Goal: Task Accomplishment & Management: Complete application form

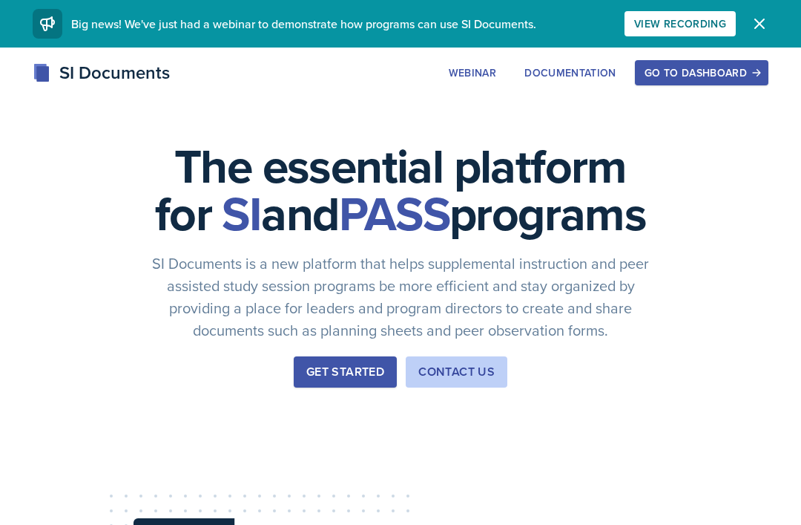
click at [679, 74] on div "Go to Dashboard" at bounding box center [702, 73] width 114 height 12
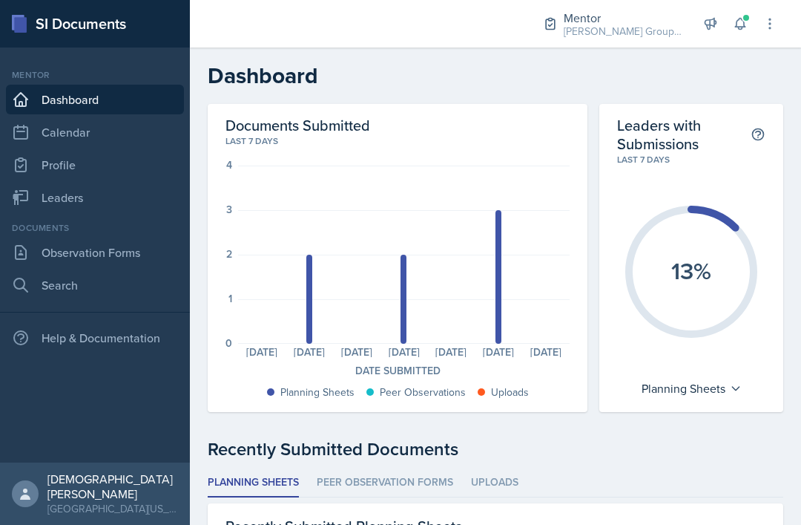
click at [161, 257] on link "Observation Forms" at bounding box center [95, 252] width 178 height 30
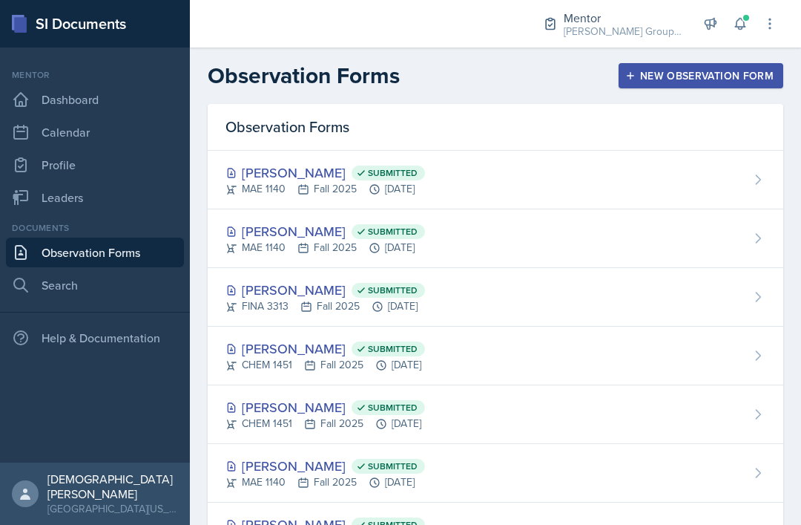
click at [760, 78] on div "New Observation Form" at bounding box center [700, 76] width 145 height 12
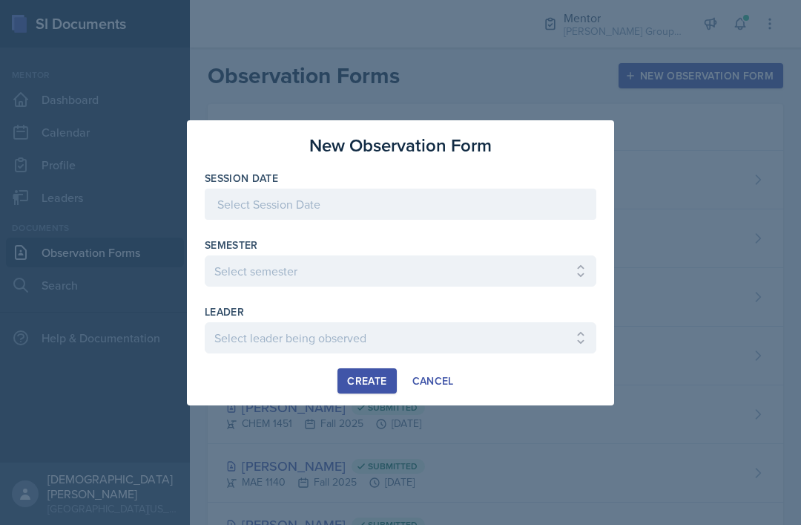
click at [468, 177] on div "Session Date" at bounding box center [401, 178] width 392 height 15
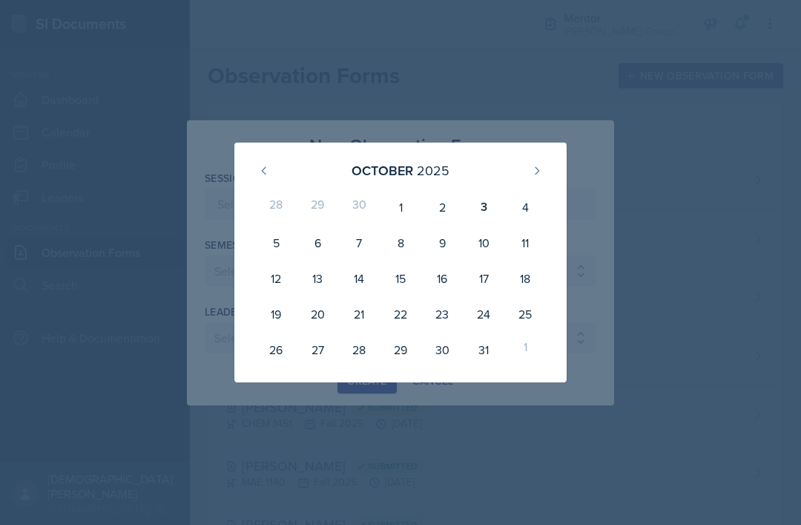
click at [490, 210] on div "3" at bounding box center [484, 207] width 42 height 36
type input "[DATE]"
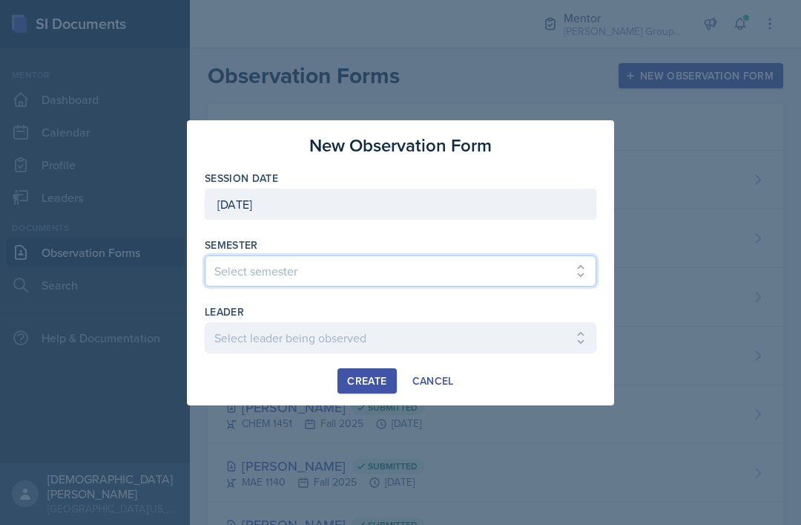
click at [354, 266] on select "Select semester All Fall 2024 Spring 2025 Fall 2025 Spring 2024 Fall 2023" at bounding box center [401, 270] width 392 height 31
select select "a8c40de0-d7eb-4f82-90ee-ac0c6ce45f71"
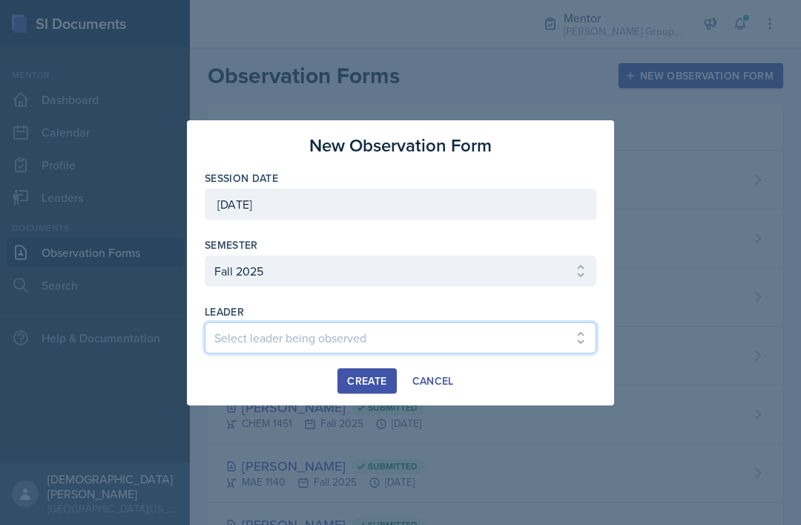
click at [290, 348] on select "Select leader being observed [PERSON_NAME] / BIOL 2458 / Gautam's Group [PERSON…" at bounding box center [401, 337] width 392 height 31
click at [342, 325] on select "Select leader being observed [PERSON_NAME] / BIOL 2458 / Gautam's Group [PERSON…" at bounding box center [401, 337] width 392 height 31
select select "6d4b3fa8-c0b7-4086-a6db-9b608260e52c"
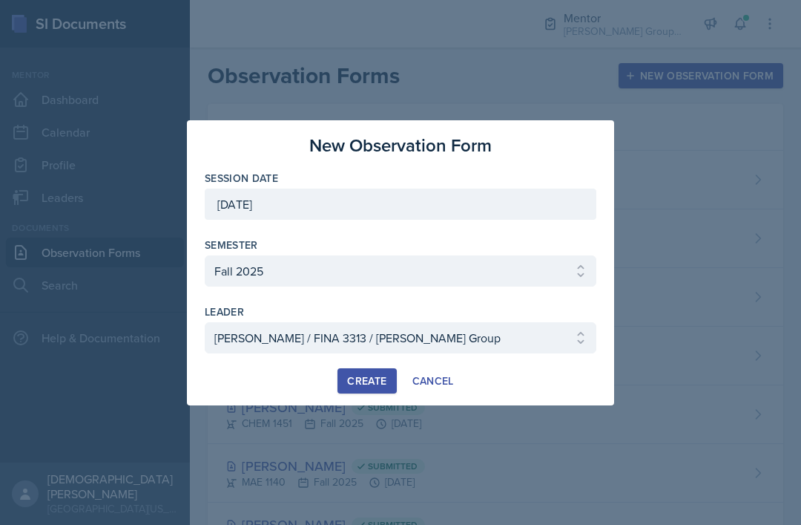
click at [381, 377] on div "Create" at bounding box center [366, 381] width 39 height 12
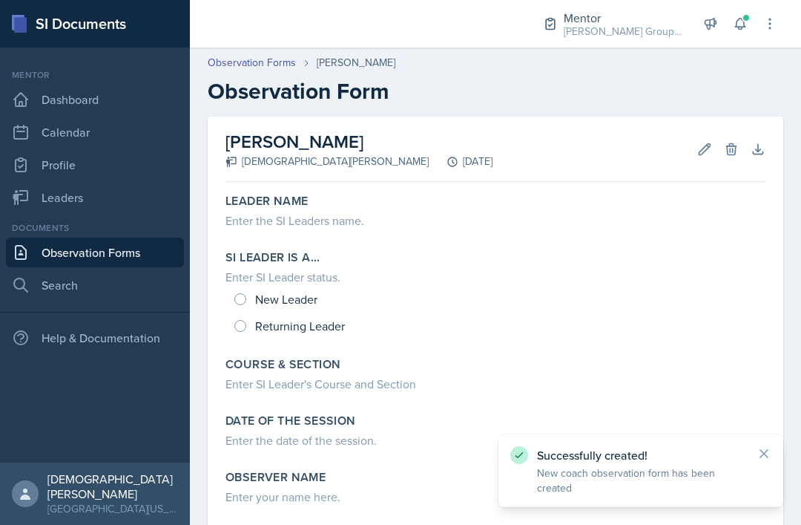
click at [341, 229] on div "Leader Name Enter the SI Leaders name." at bounding box center [496, 213] width 552 height 50
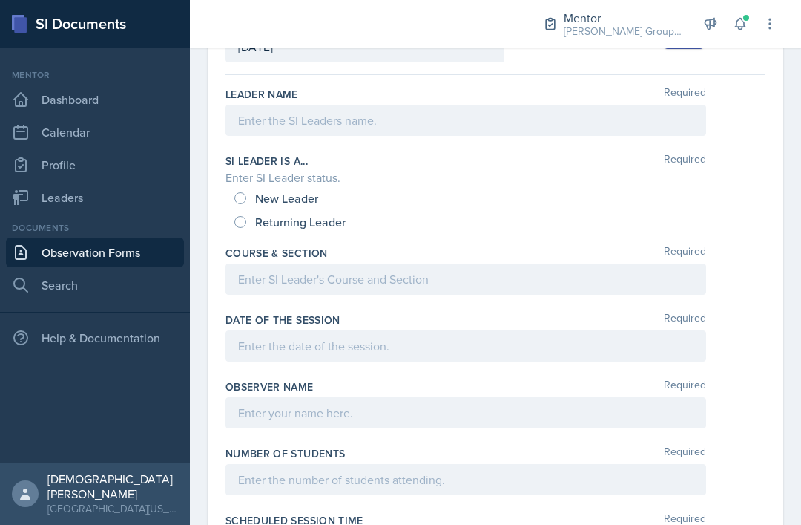
scroll to position [114, 0]
click at [357, 269] on div at bounding box center [466, 280] width 481 height 31
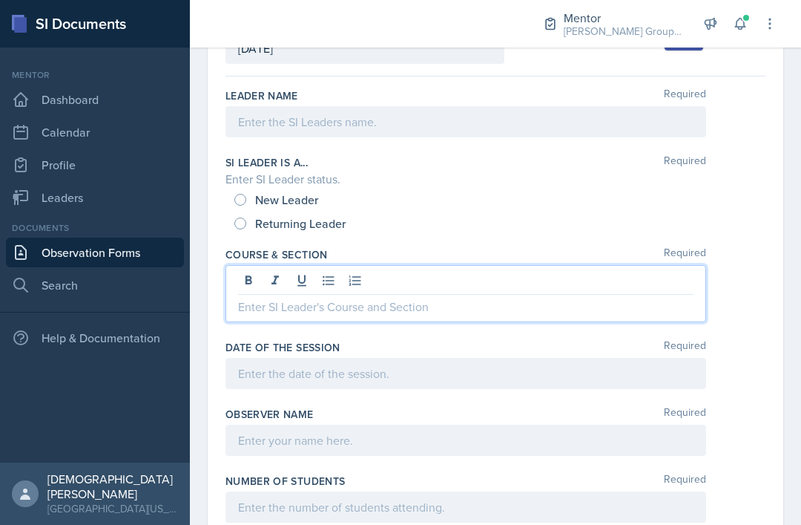
click at [389, 312] on p at bounding box center [466, 307] width 456 height 18
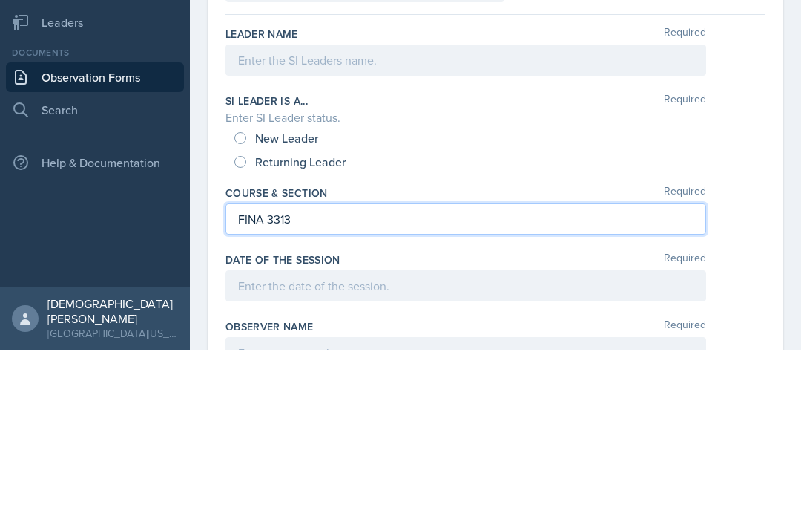
scroll to position [0, 0]
click at [487, 220] on div at bounding box center [466, 235] width 481 height 31
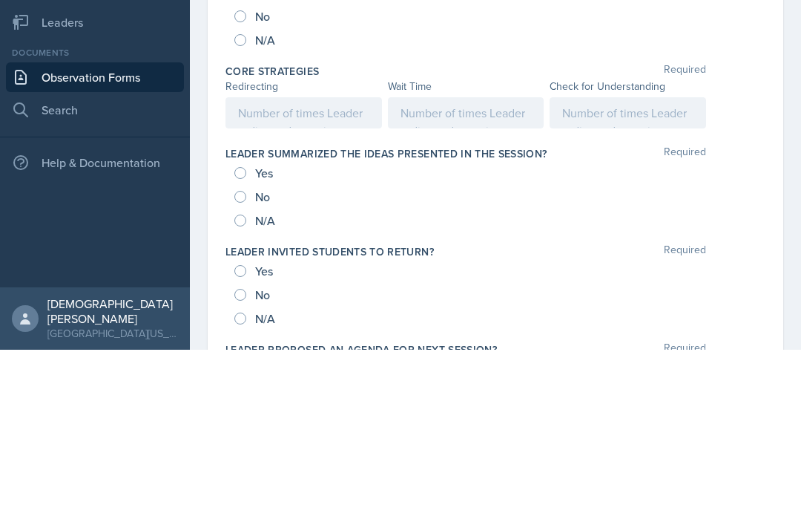
scroll to position [699, 0]
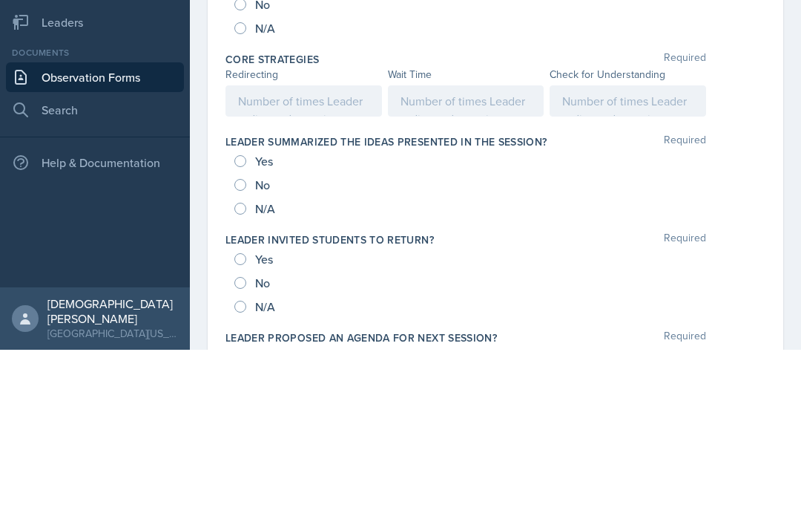
click at [318, 260] on div at bounding box center [304, 275] width 157 height 31
click at [503, 260] on div at bounding box center [466, 275] width 157 height 31
click at [642, 260] on div at bounding box center [628, 275] width 157 height 31
click at [779, 112] on div "Date [DATE] [DATE] 28 29 30 1 2 3 4 5 6 7 8 9 10 11 12 13 14 15 16 17 18 19 20 …" at bounding box center [496, 390] width 576 height 1944
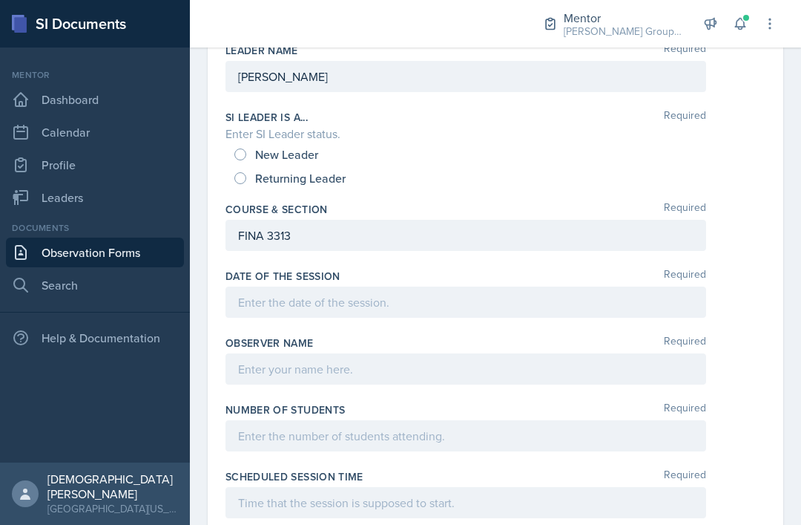
scroll to position [162, 0]
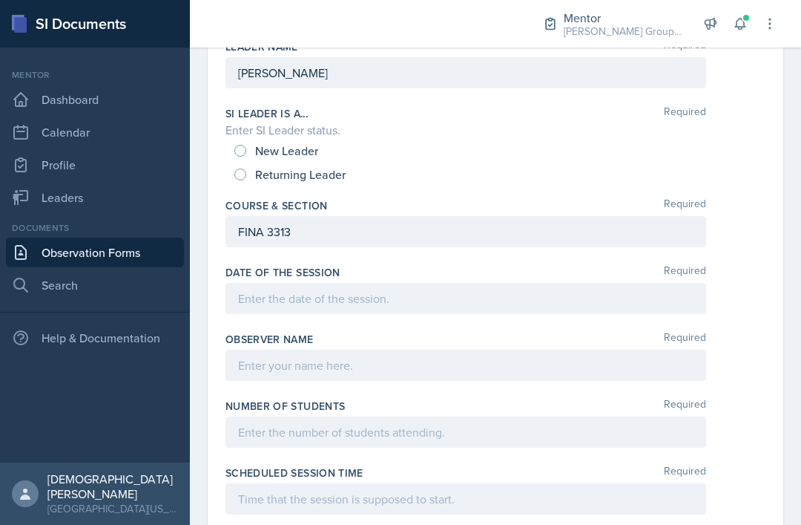
click at [471, 283] on div at bounding box center [466, 298] width 481 height 31
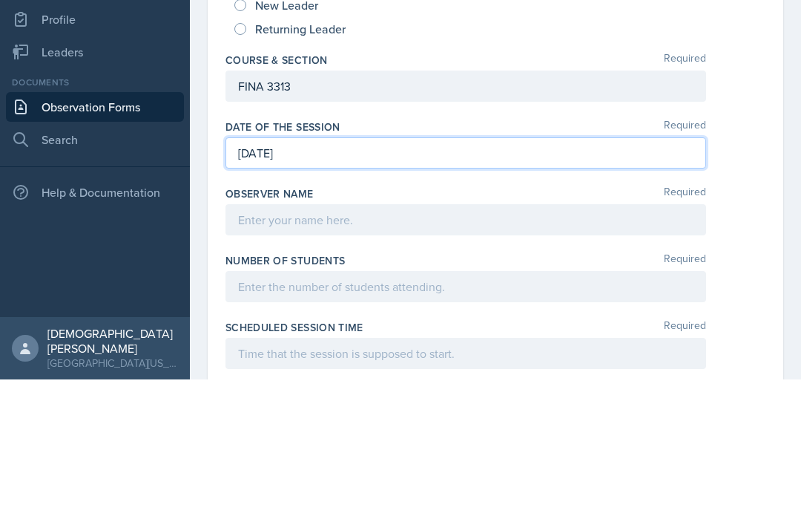
click at [338, 398] on label "Number of Students" at bounding box center [285, 405] width 119 height 15
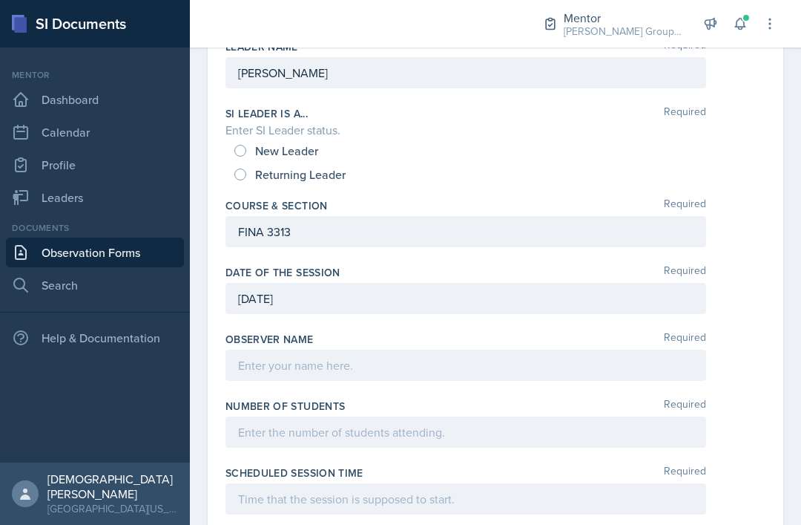
click at [365, 349] on div at bounding box center [466, 364] width 481 height 31
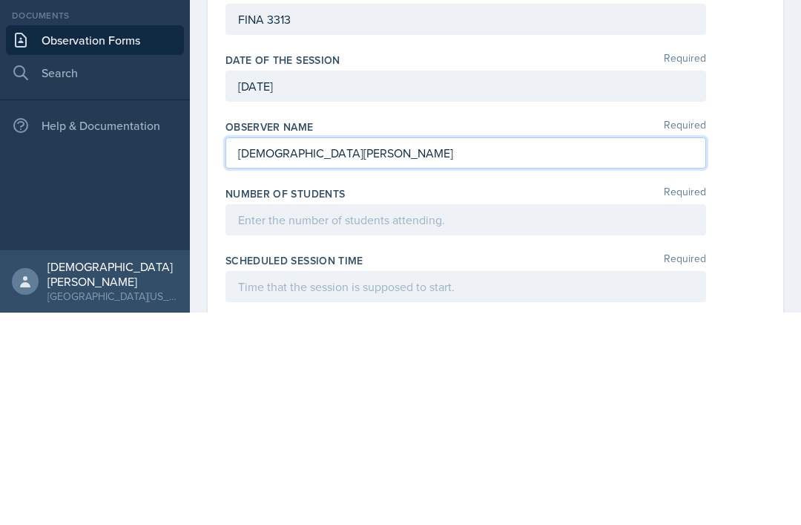
click at [436, 459] on div "Scheduled session time Required" at bounding box center [496, 492] width 540 height 67
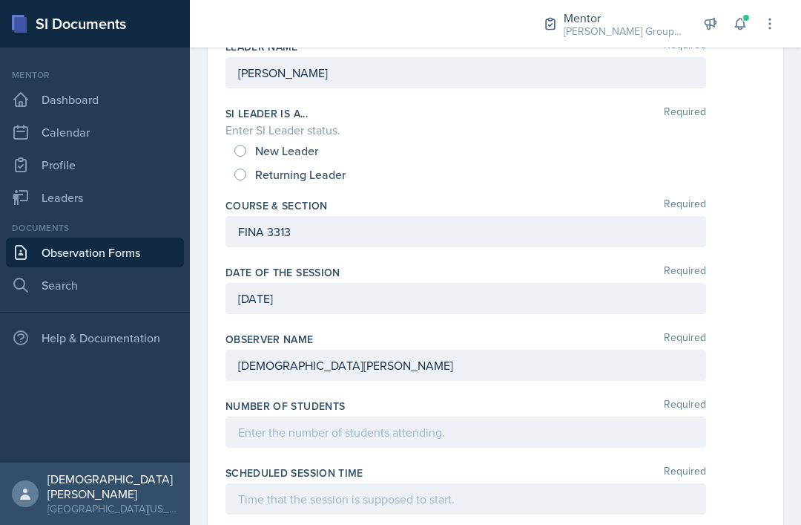
click at [416, 416] on div at bounding box center [466, 431] width 481 height 31
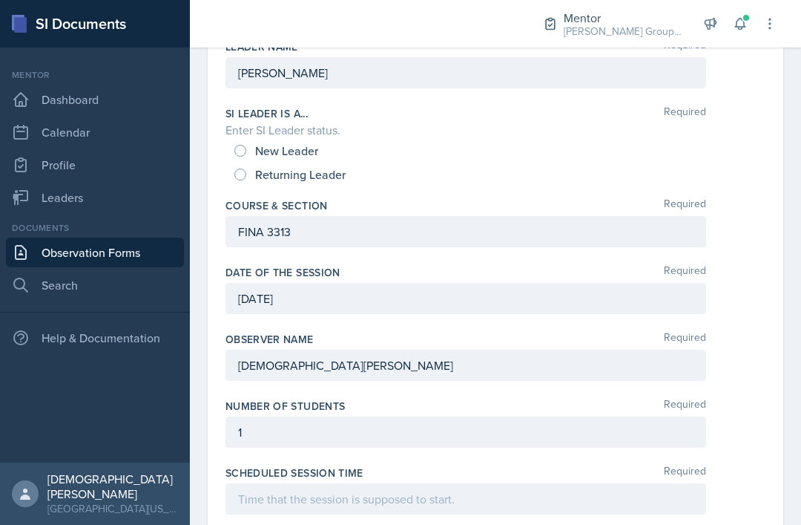
click at [344, 483] on div at bounding box center [466, 498] width 481 height 31
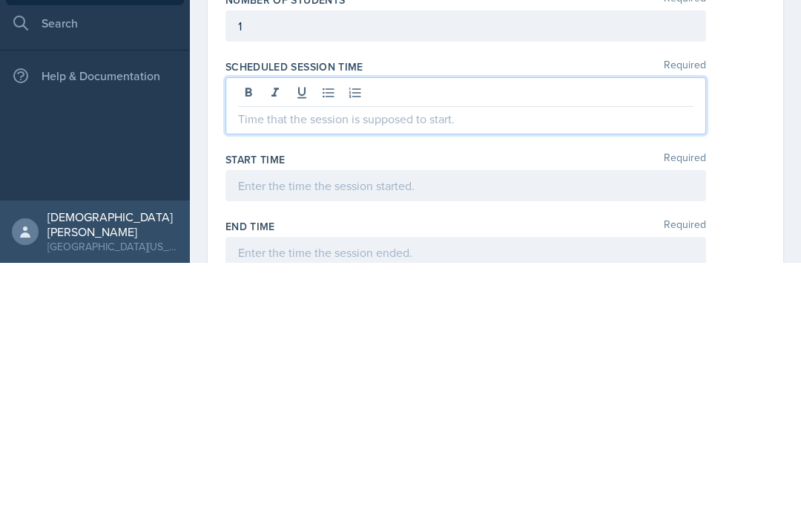
scroll to position [307, 0]
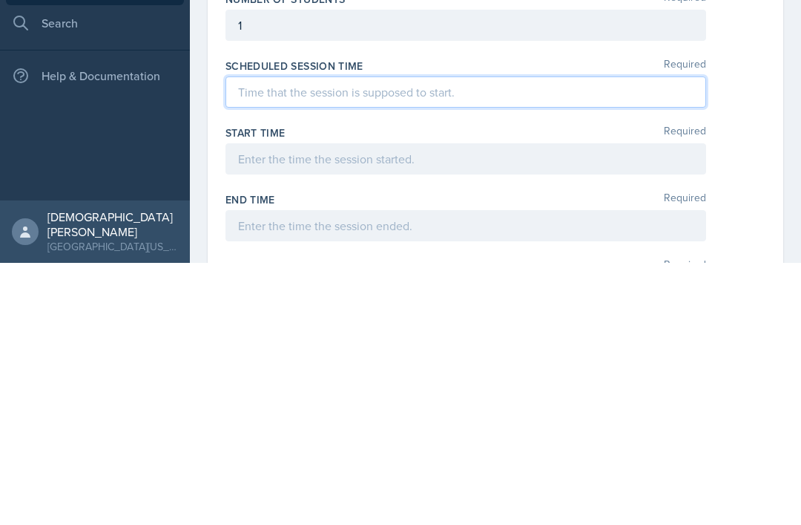
click at [458, 472] on div at bounding box center [466, 487] width 481 height 31
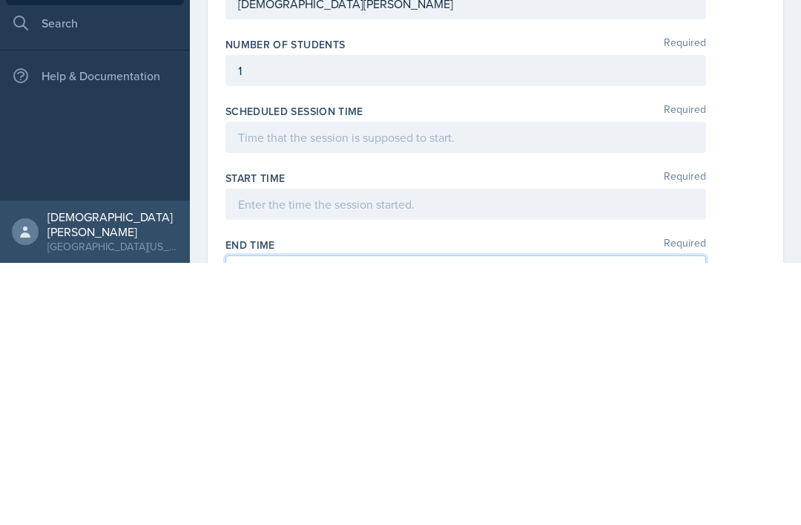
scroll to position [260, 0]
click at [491, 385] on div at bounding box center [466, 400] width 481 height 31
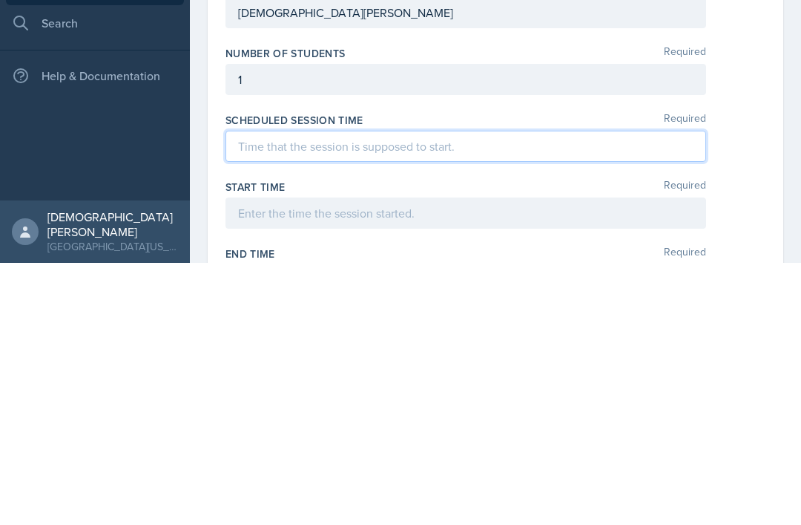
scroll to position [254, 0]
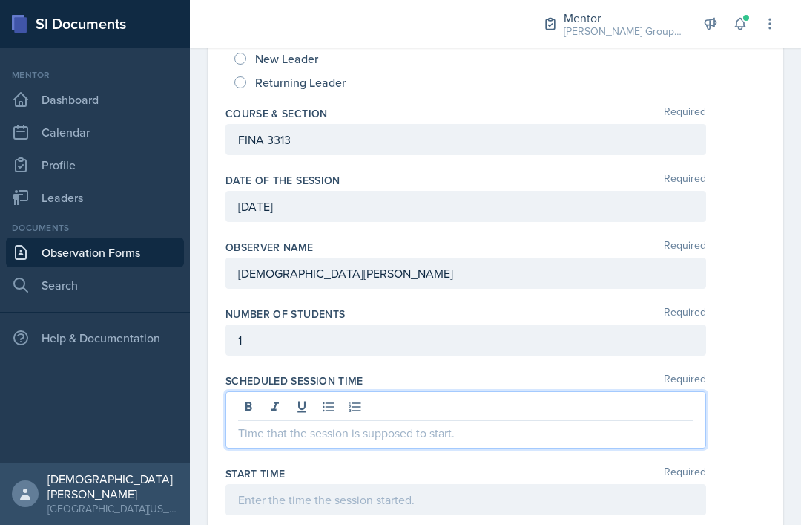
click at [410, 424] on p at bounding box center [466, 433] width 456 height 18
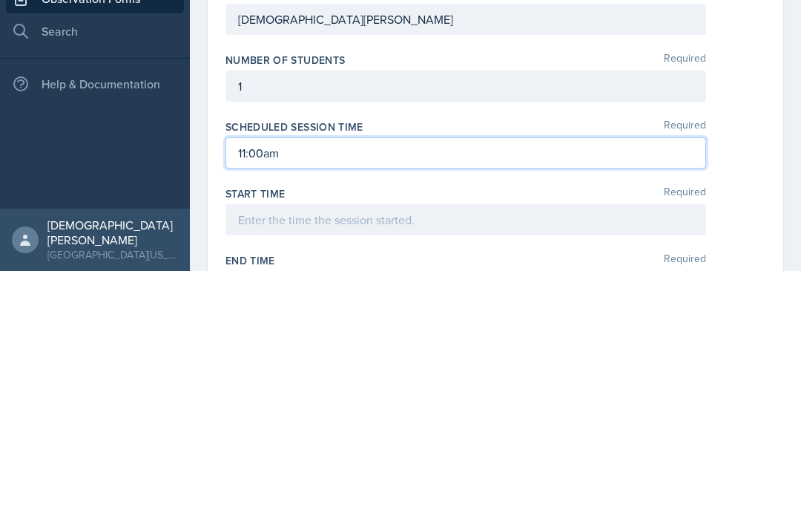
click at [431, 458] on div at bounding box center [466, 473] width 481 height 31
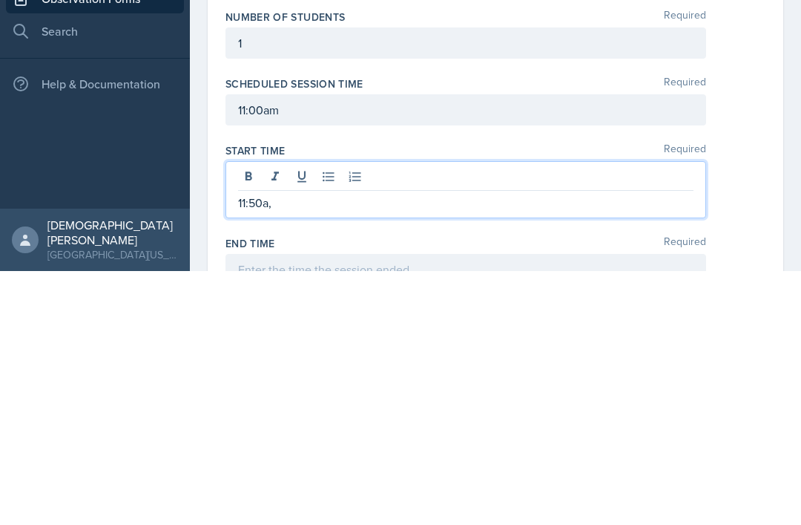
scroll to position [320, 0]
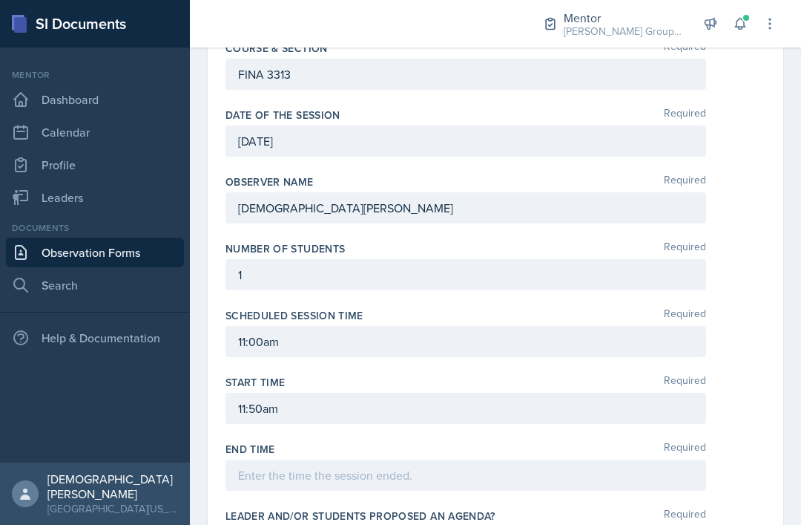
click at [363, 393] on div "11:50am" at bounding box center [466, 408] width 481 height 31
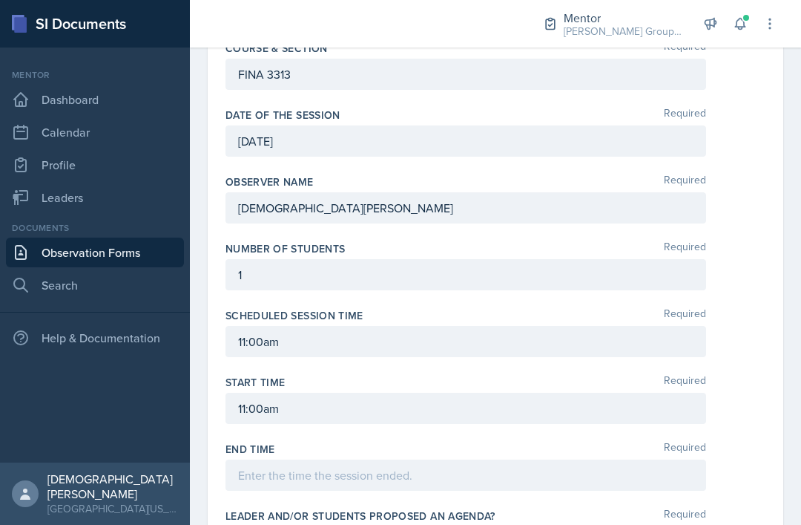
click at [367, 459] on div at bounding box center [466, 474] width 481 height 31
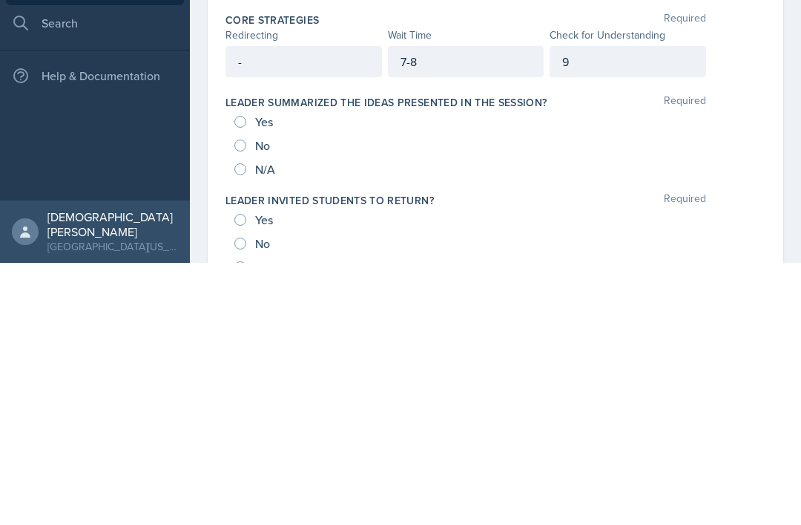
scroll to position [677, 0]
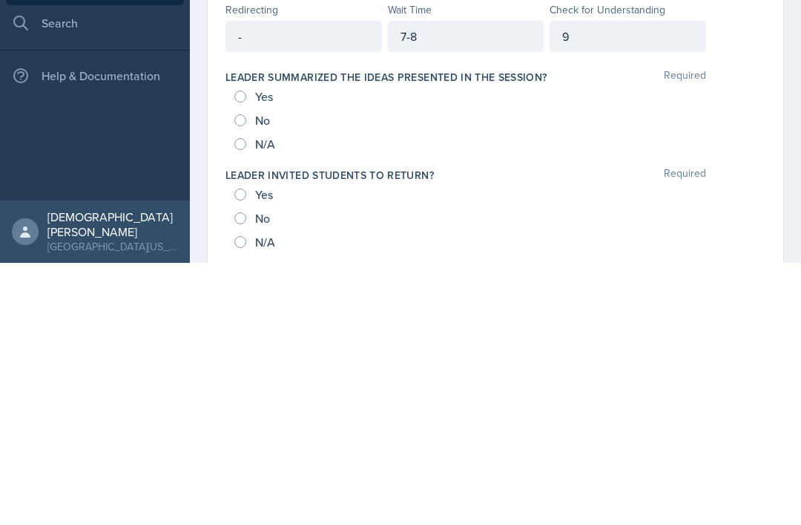
click at [237, 474] on input "No" at bounding box center [240, 480] width 12 height 12
radio input "true"
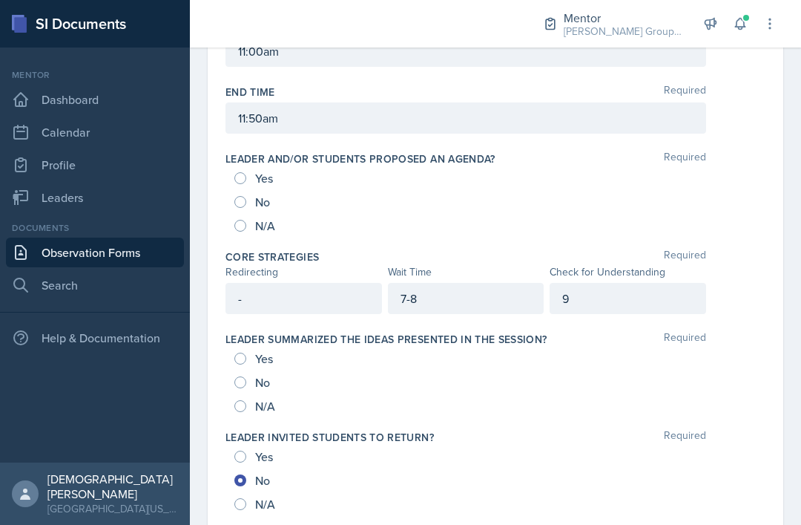
click at [234, 444] on div "Yes No N/A" at bounding box center [496, 479] width 540 height 71
click at [241, 450] on input "Yes" at bounding box center [240, 456] width 12 height 12
radio input "true"
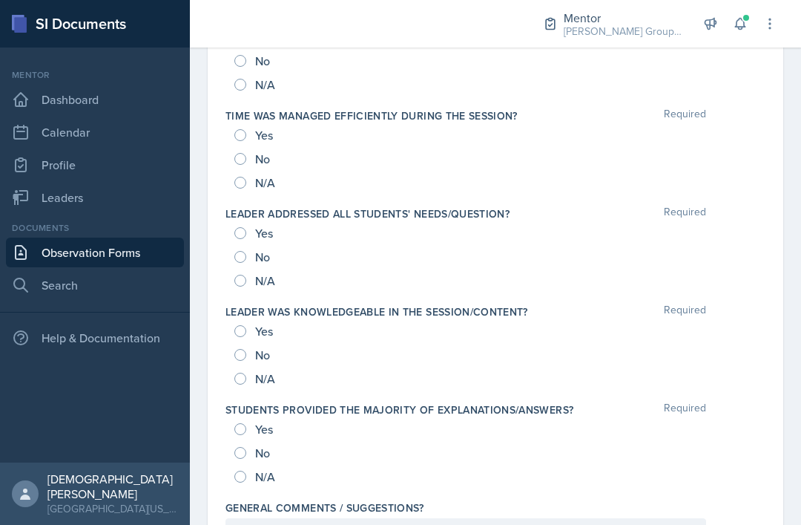
scroll to position [1488, 0]
click at [675, 440] on div "No" at bounding box center [495, 452] width 522 height 24
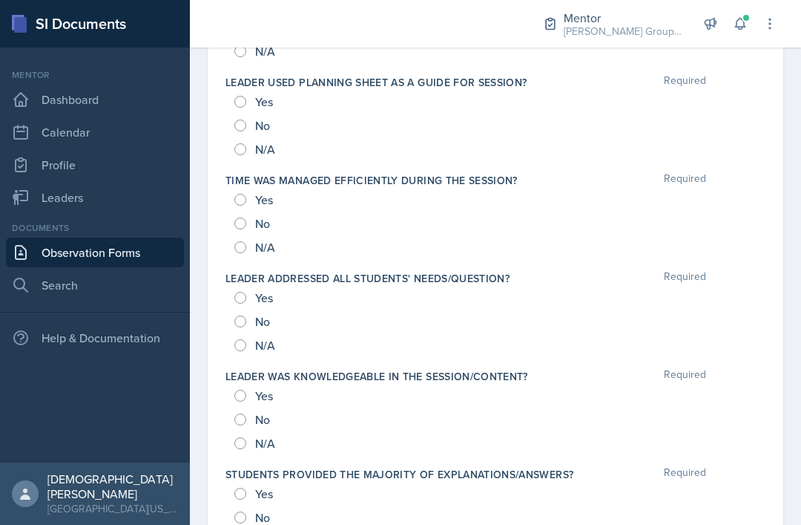
scroll to position [1414, 0]
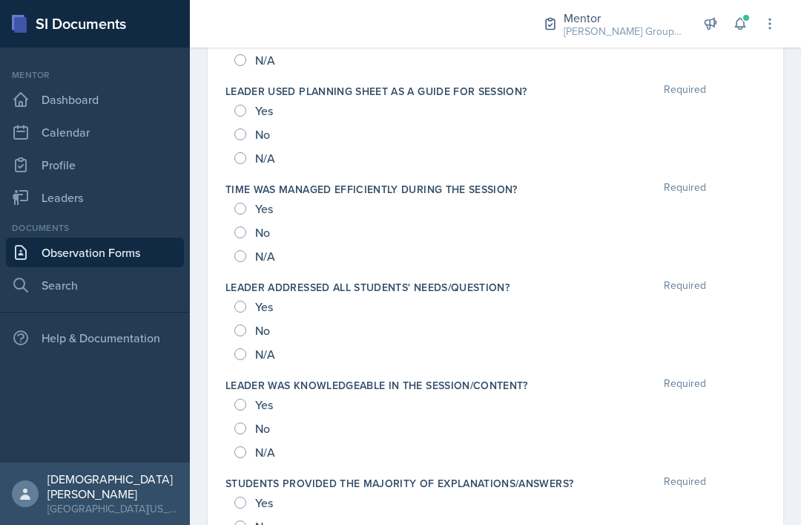
click at [239, 203] on input "Yes" at bounding box center [240, 209] width 12 height 12
radio input "true"
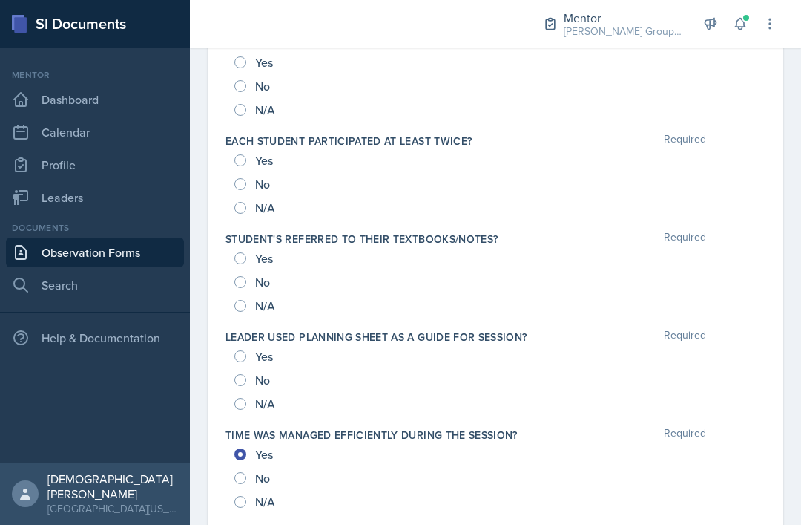
scroll to position [1166, 0]
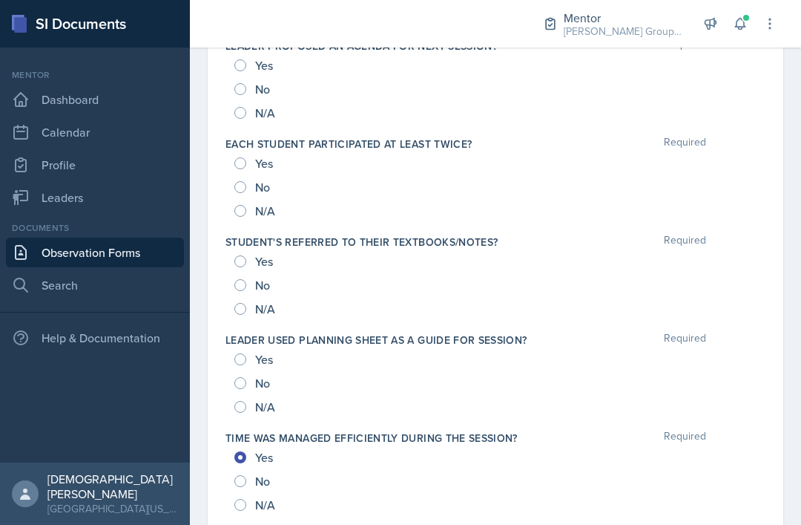
click at [246, 255] on input "Yes" at bounding box center [240, 261] width 12 height 12
radio input "true"
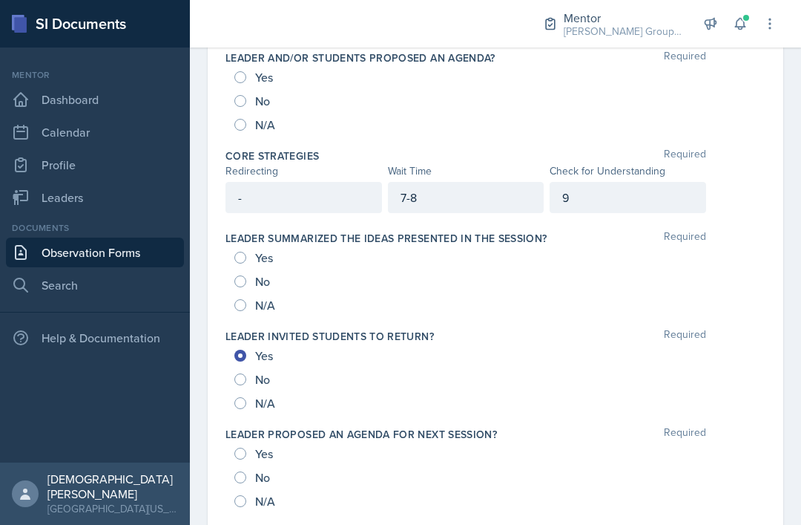
scroll to position [775, 0]
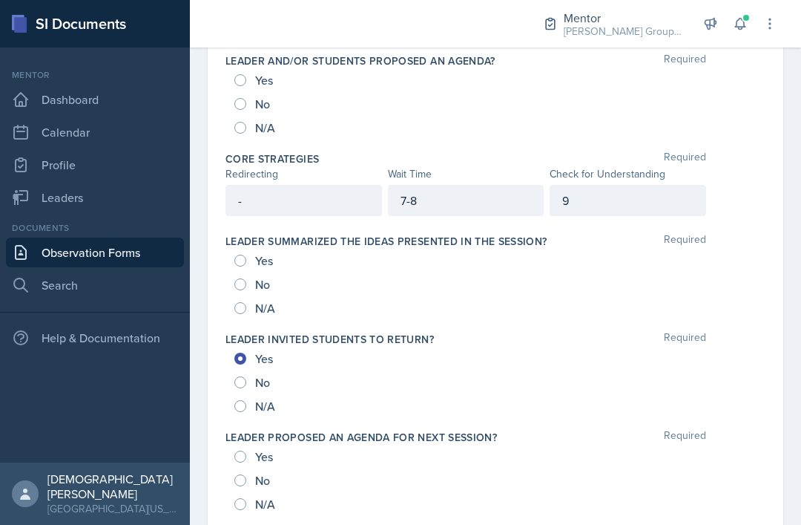
click at [287, 185] on div "-" at bounding box center [304, 200] width 157 height 31
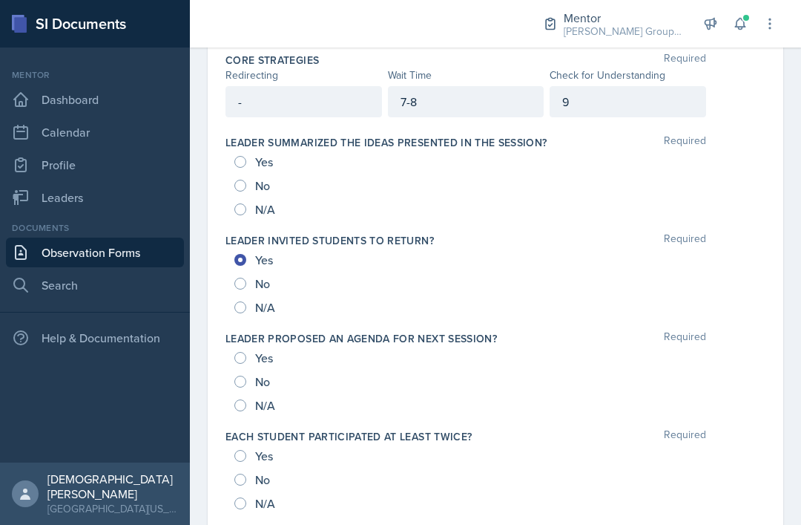
scroll to position [873, 0]
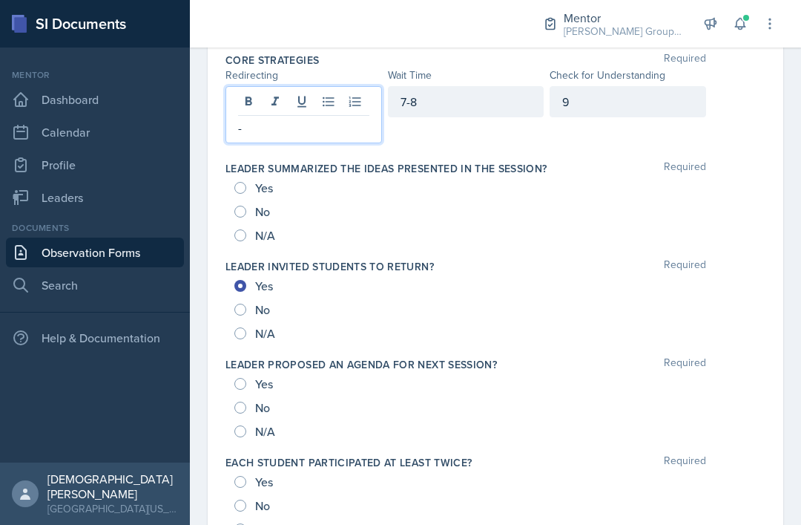
click at [241, 206] on input "No" at bounding box center [240, 212] width 12 height 12
radio input "true"
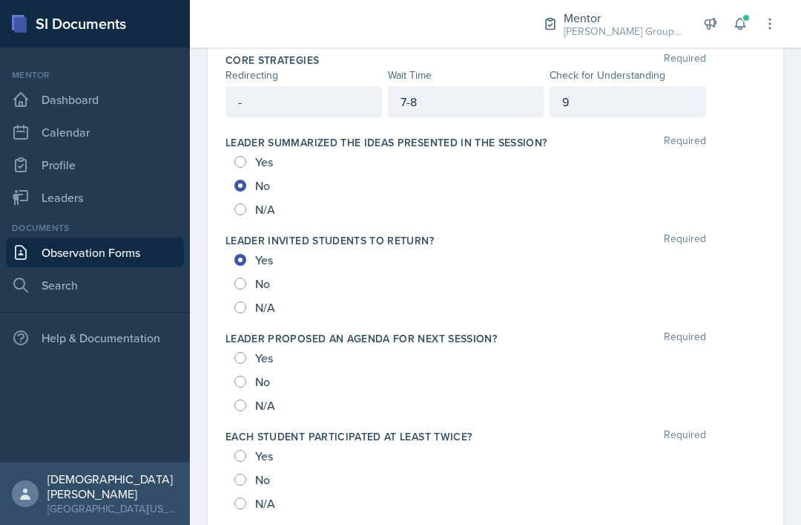
scroll to position [895, 0]
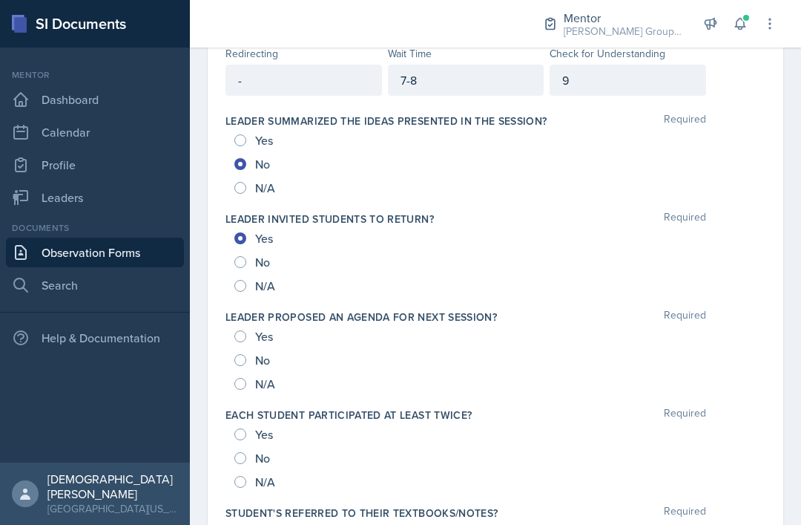
click at [234, 134] on input "Yes" at bounding box center [240, 140] width 12 height 12
radio input "true"
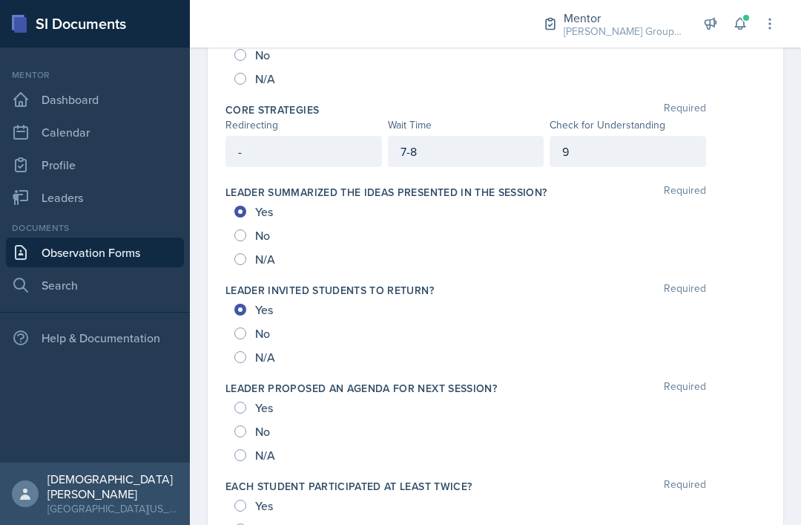
scroll to position [821, 0]
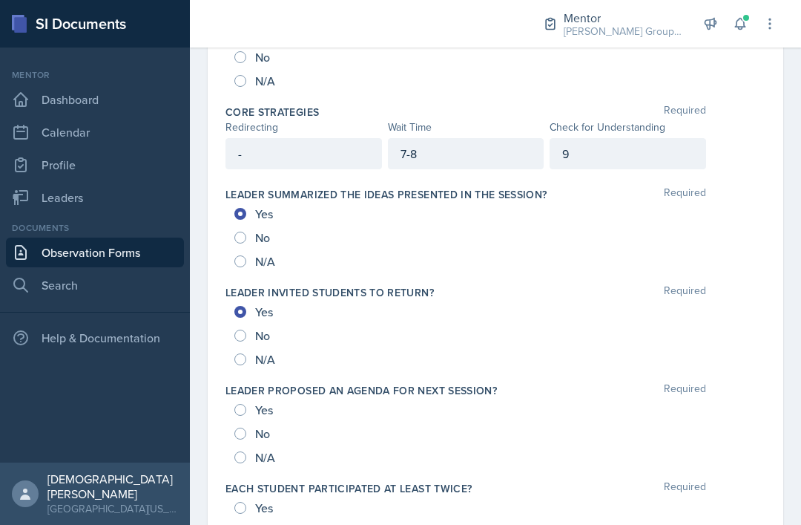
click at [603, 138] on div "9" at bounding box center [628, 153] width 157 height 31
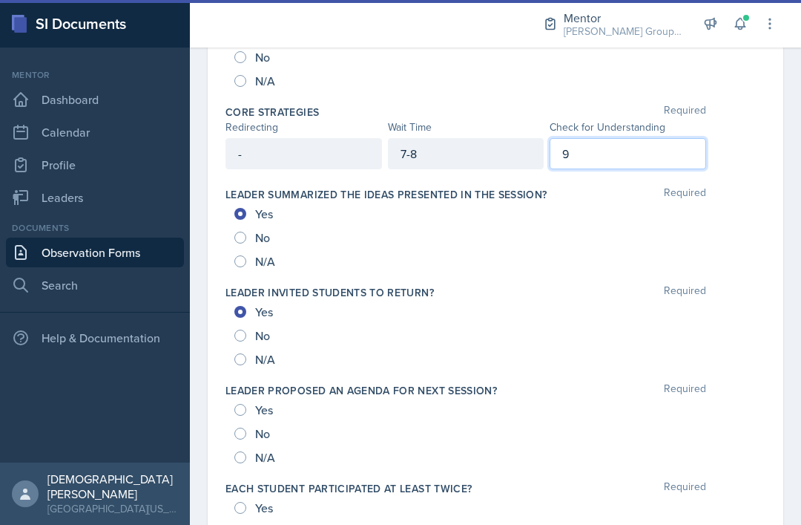
click at [459, 138] on div "7-8" at bounding box center [466, 153] width 157 height 31
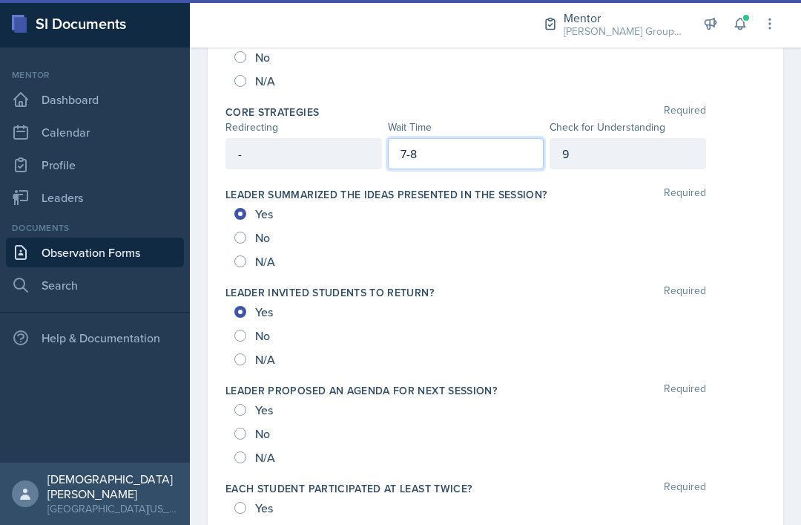
click at [792, 97] on div "Date [DATE] [DATE] 28 29 30 1 2 3 4 5 6 7 8 9 10 11 12 13 14 15 16 17 18 19 20 …" at bounding box center [495, 285] width 611 height 1980
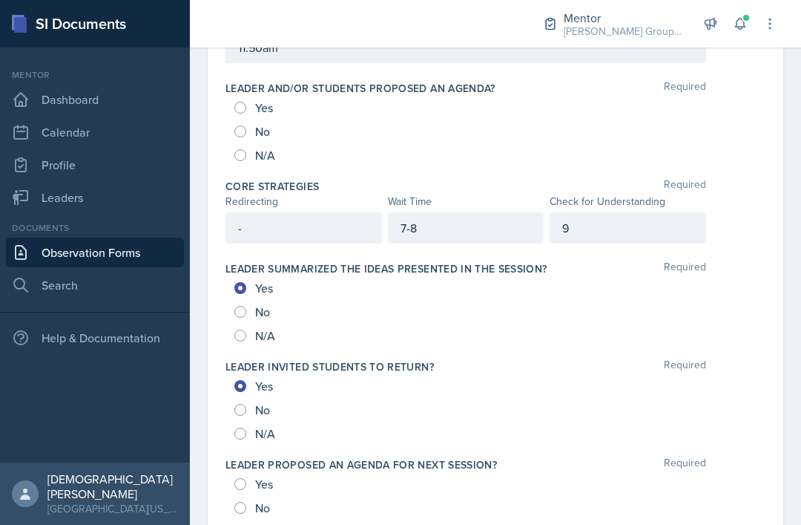
scroll to position [749, 0]
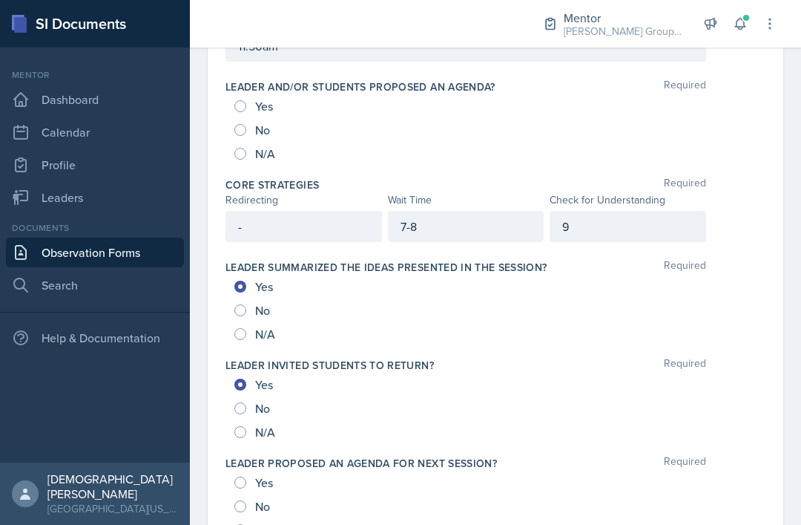
click at [645, 211] on div "9" at bounding box center [628, 226] width 157 height 31
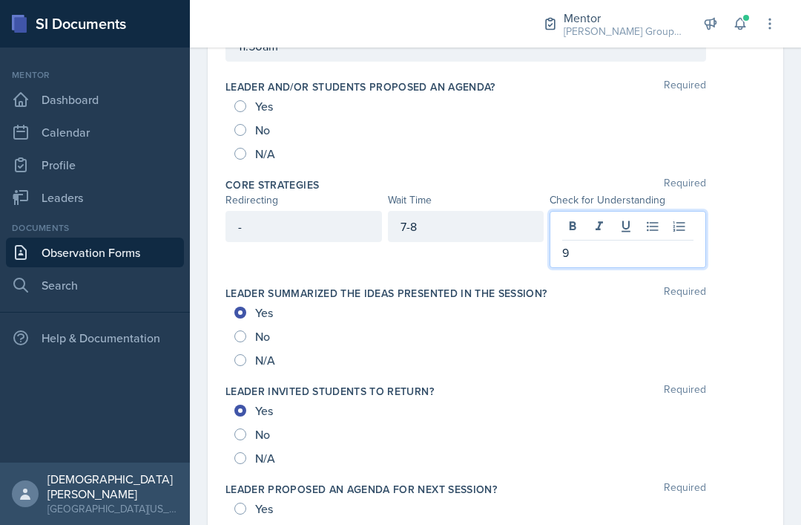
click at [786, 98] on div "Date [DATE] [DATE] 28 29 30 1 2 3 4 5 6 7 8 9 10 11 12 13 14 15 16 17 18 19 20 …" at bounding box center [495, 371] width 611 height 2006
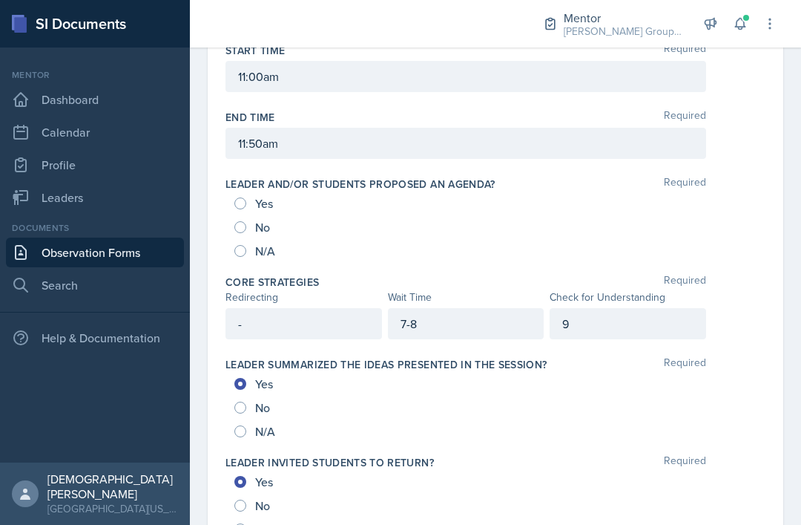
scroll to position [643, 0]
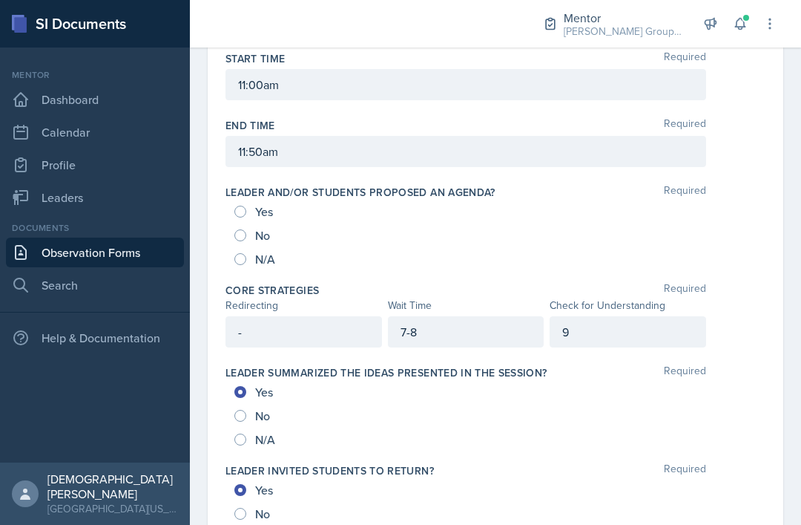
click at [243, 206] on input "Yes" at bounding box center [240, 212] width 12 height 12
radio input "true"
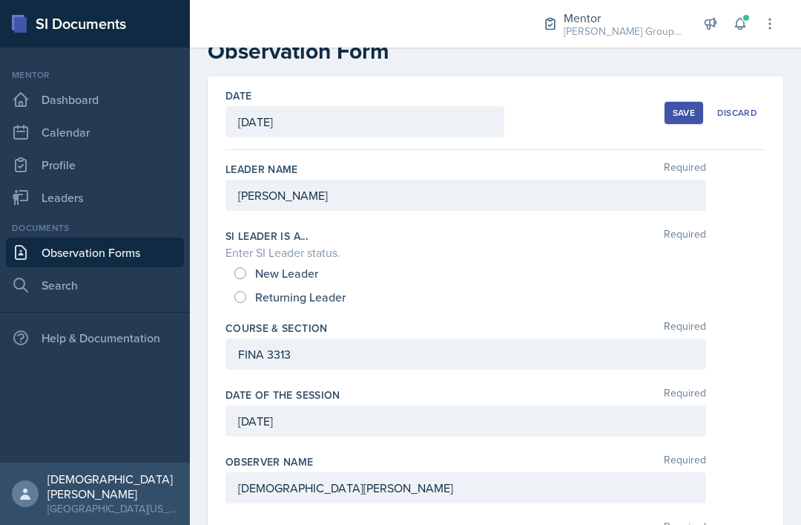
scroll to position [51, 0]
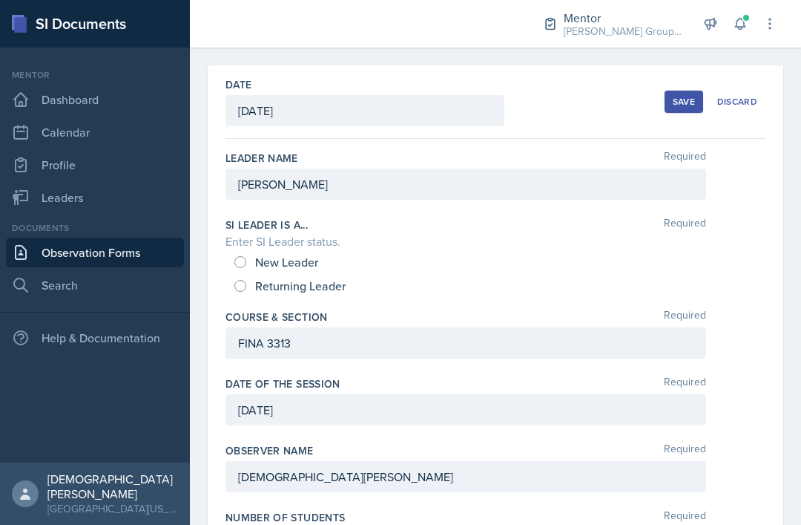
click at [246, 256] on input "New Leader" at bounding box center [240, 262] width 12 height 12
radio input "true"
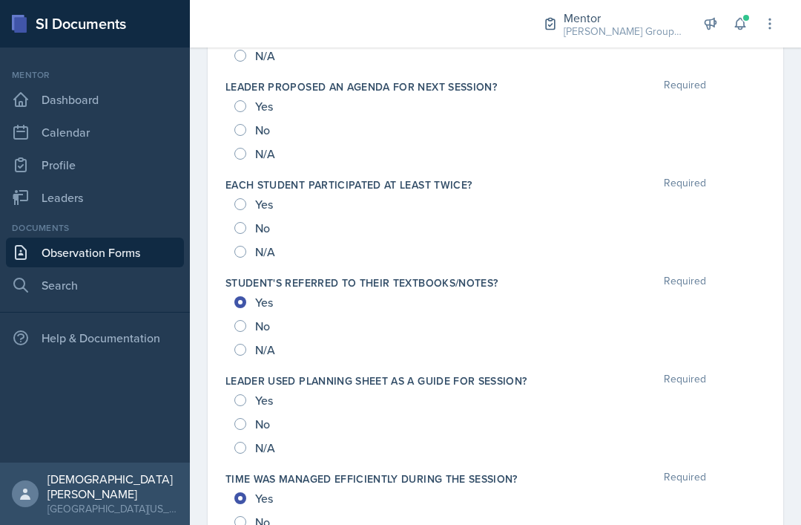
scroll to position [1140, 0]
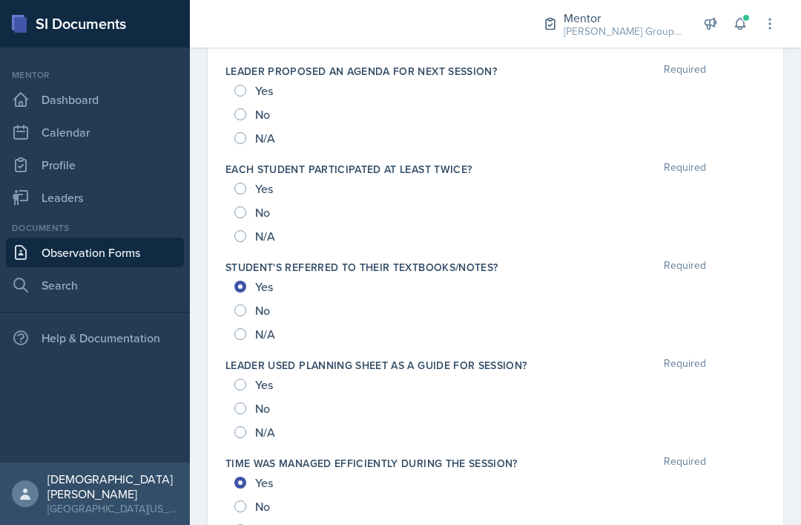
click at [231, 177] on div "Yes No N/A" at bounding box center [496, 212] width 540 height 71
click at [242, 183] on input "Yes" at bounding box center [240, 189] width 12 height 12
radio input "true"
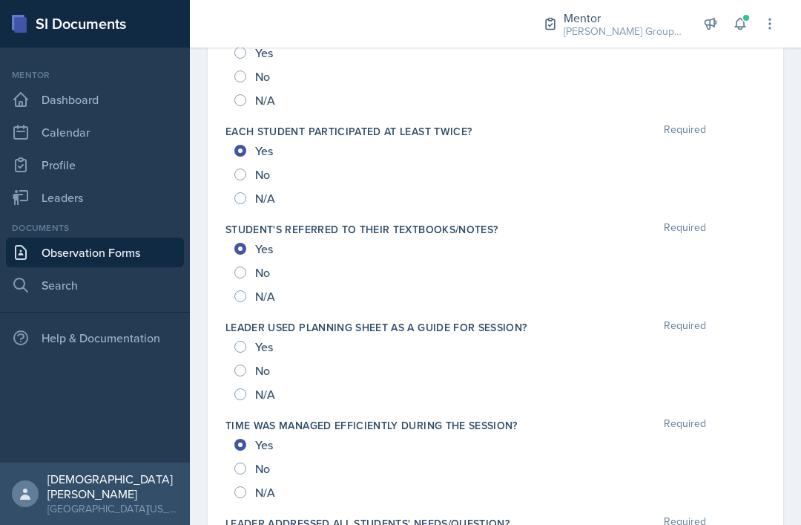
scroll to position [1195, 0]
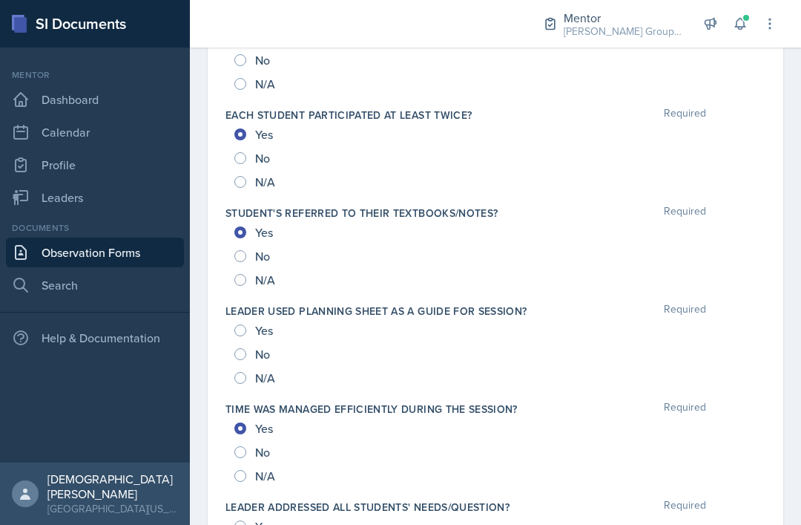
click at [236, 324] on input "Yes" at bounding box center [240, 330] width 12 height 12
radio input "true"
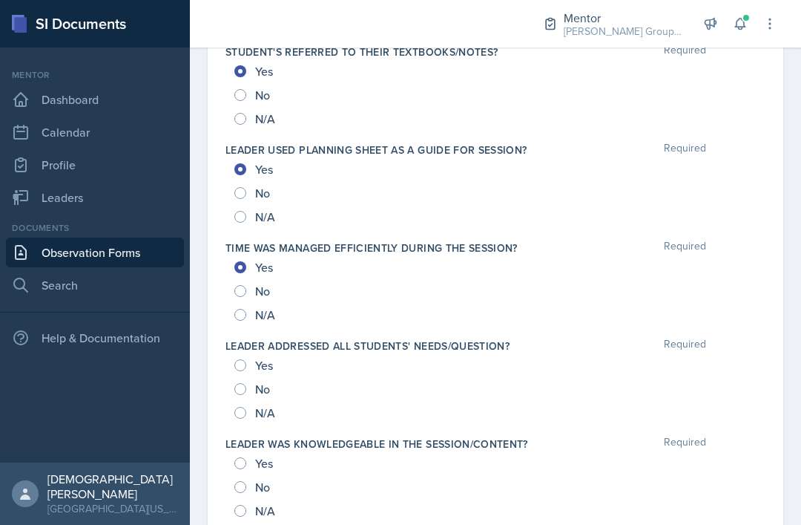
scroll to position [1455, 0]
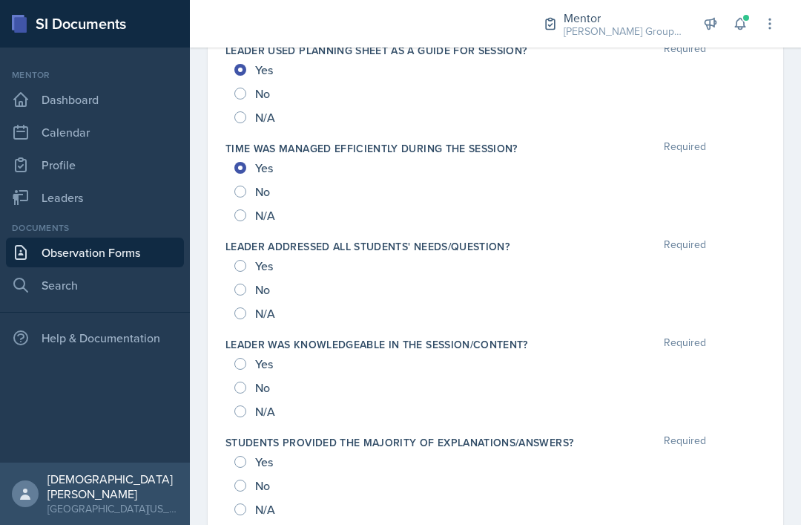
click at [240, 260] on input "Yes" at bounding box center [240, 266] width 12 height 12
radio input "true"
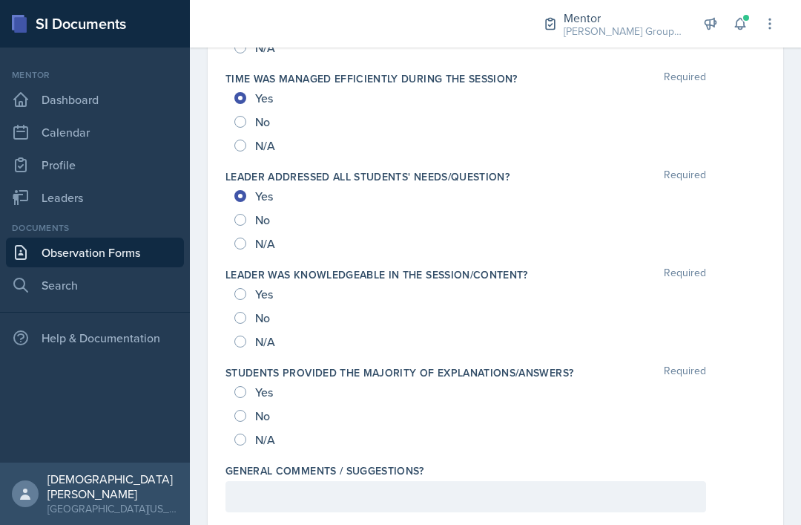
scroll to position [1524, 0]
click at [246, 268] on label "Leader was knowledgeable in the session/content?" at bounding box center [377, 275] width 303 height 15
click at [236, 289] on input "Yes" at bounding box center [240, 295] width 12 height 12
radio input "true"
click at [244, 387] on input "Yes" at bounding box center [240, 393] width 12 height 12
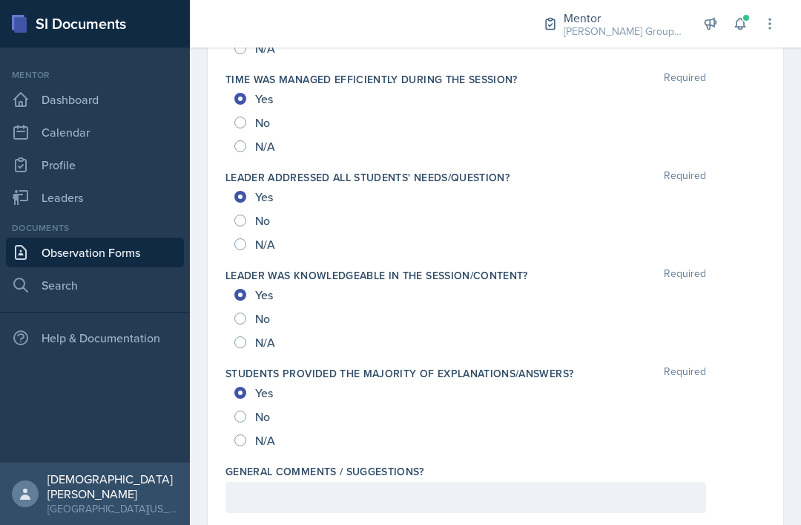
radio input "true"
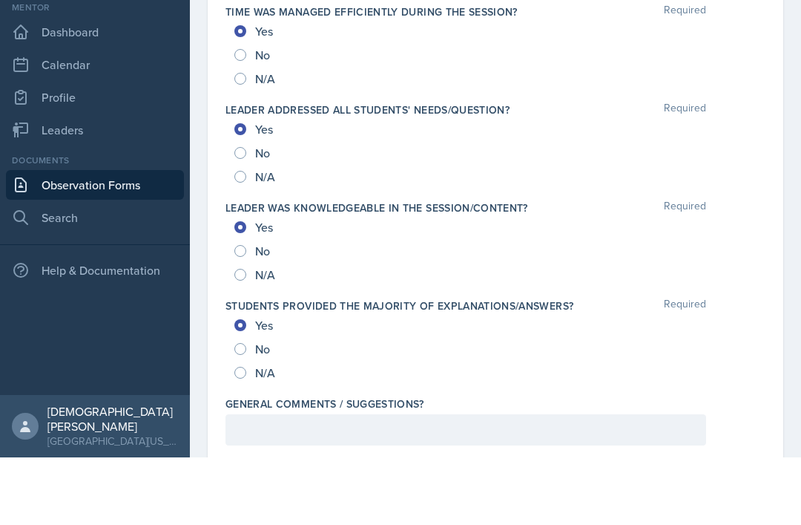
scroll to position [0, 0]
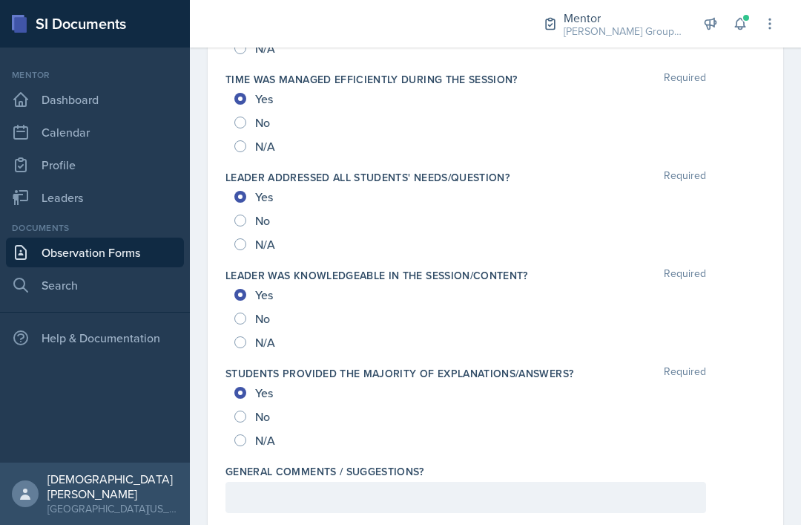
click at [137, 255] on link "Observation Forms" at bounding box center [95, 252] width 178 height 30
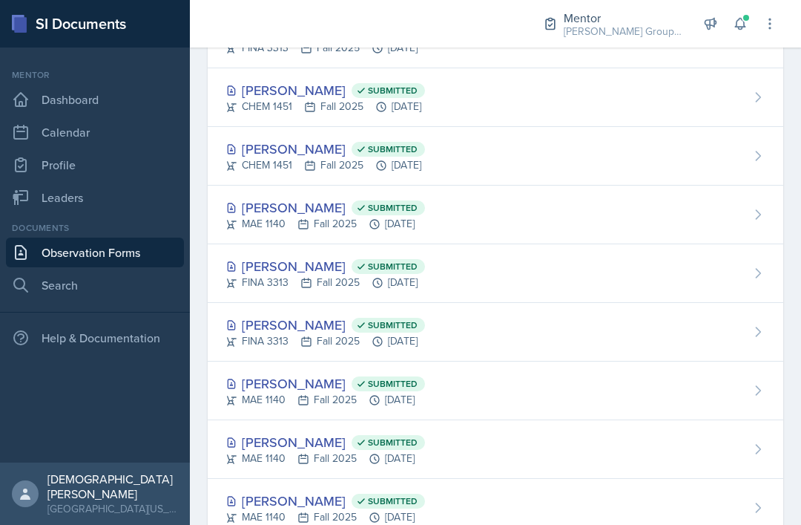
click at [122, 93] on link "Dashboard" at bounding box center [95, 100] width 178 height 30
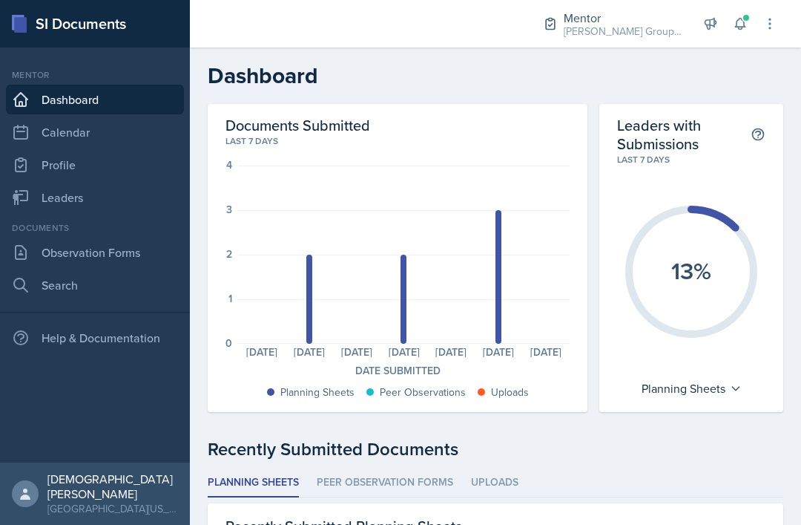
click at [771, 26] on icon at bounding box center [770, 23] width 15 height 15
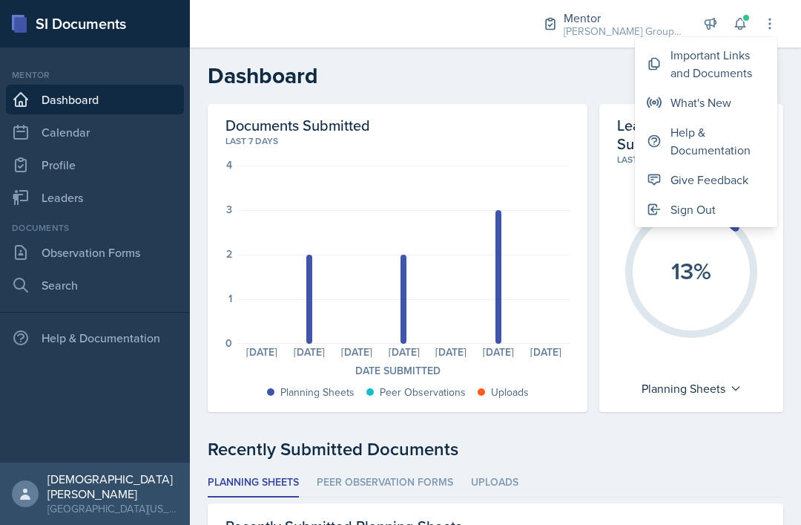
click at [739, 64] on div "Important Links and Documents" at bounding box center [718, 64] width 95 height 36
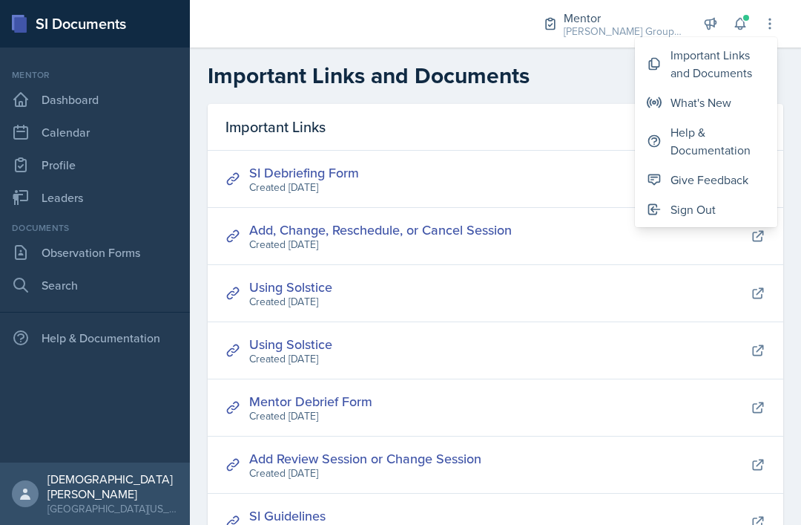
click at [709, 60] on div "Important Links and Documents" at bounding box center [718, 64] width 95 height 36
click at [724, 60] on div "Important Links and Documents" at bounding box center [718, 64] width 95 height 36
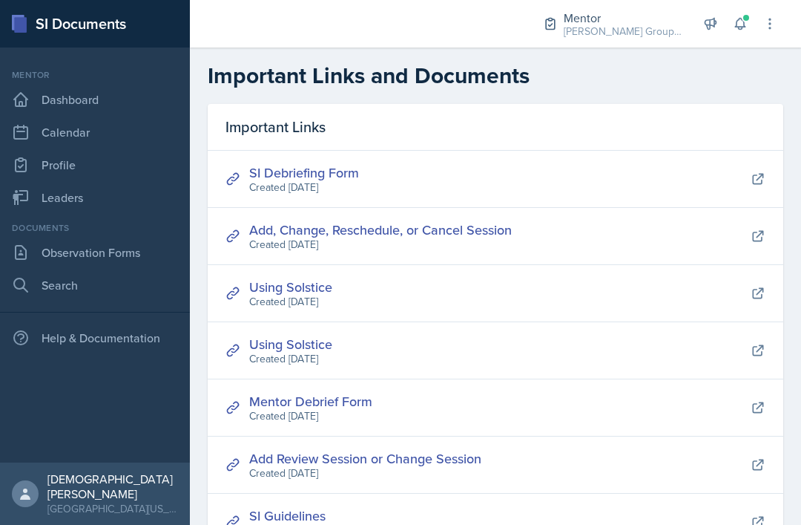
click at [335, 177] on link "SI Debriefing Form" at bounding box center [304, 172] width 110 height 19
click at [66, 252] on link "Observation Forms" at bounding box center [95, 252] width 178 height 30
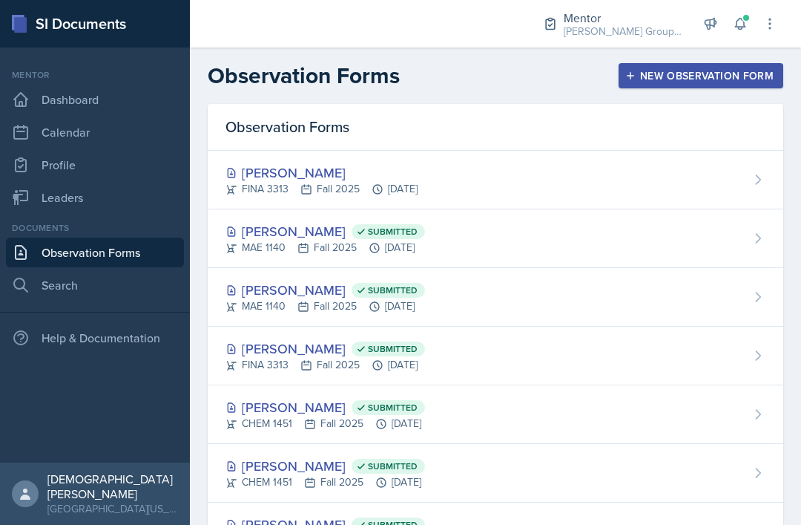
click at [444, 197] on div "[PERSON_NAME] FINA 3313 Fall 2025 [DATE]" at bounding box center [496, 180] width 576 height 59
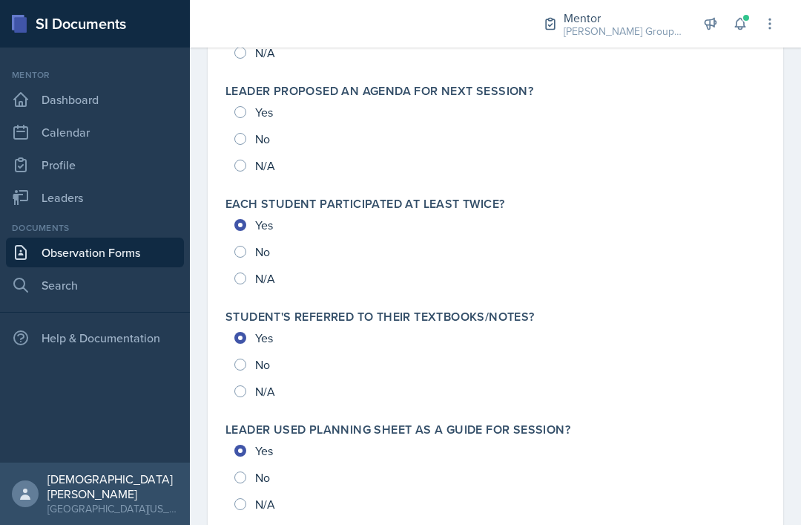
scroll to position [1006, 0]
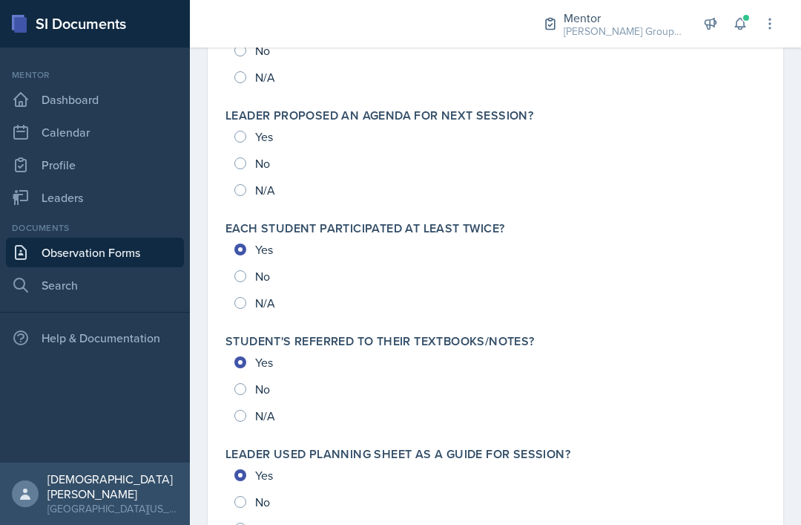
click at [238, 137] on div "Yes No N/A" at bounding box center [496, 163] width 540 height 80
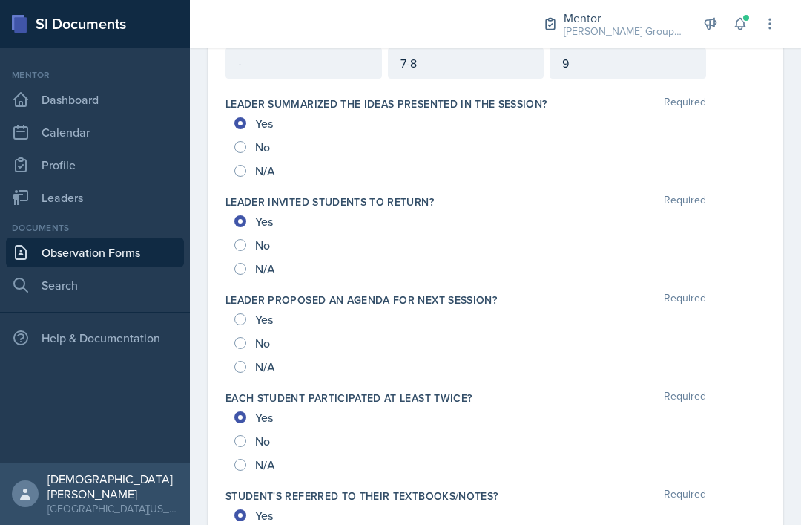
scroll to position [913, 0]
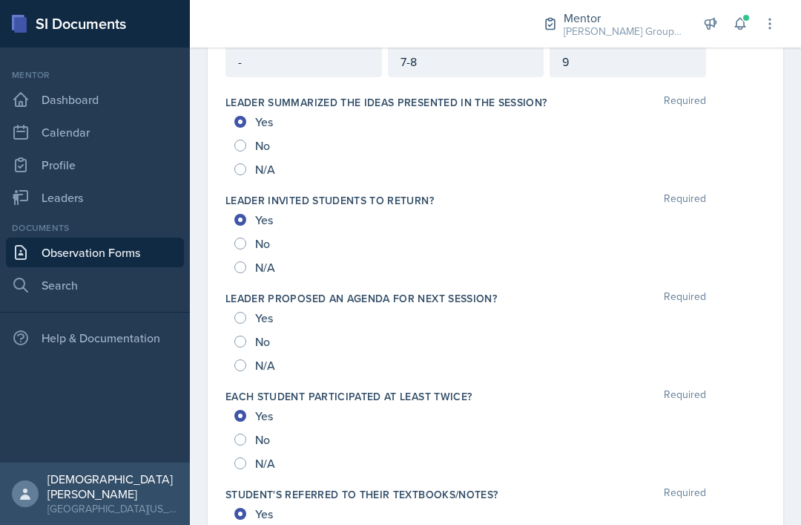
click at [240, 315] on input "Yes" at bounding box center [240, 318] width 12 height 12
radio input "true"
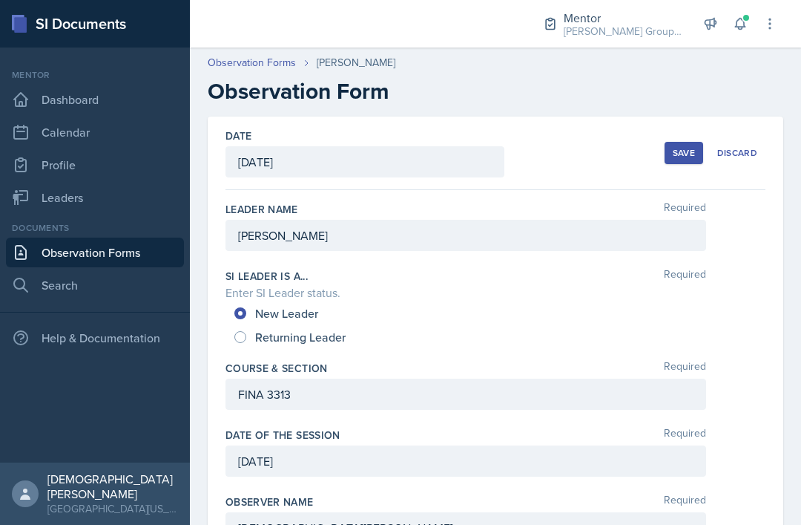
scroll to position [0, 0]
click at [695, 151] on div "Save" at bounding box center [684, 153] width 22 height 12
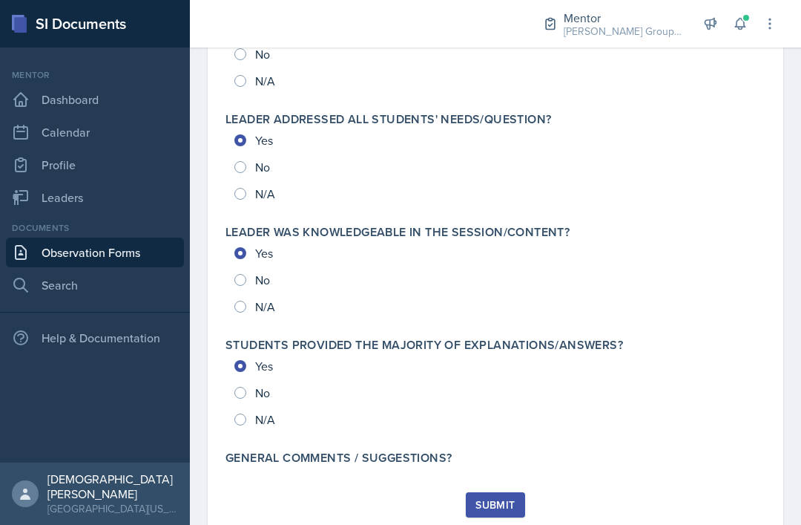
scroll to position [1565, 0]
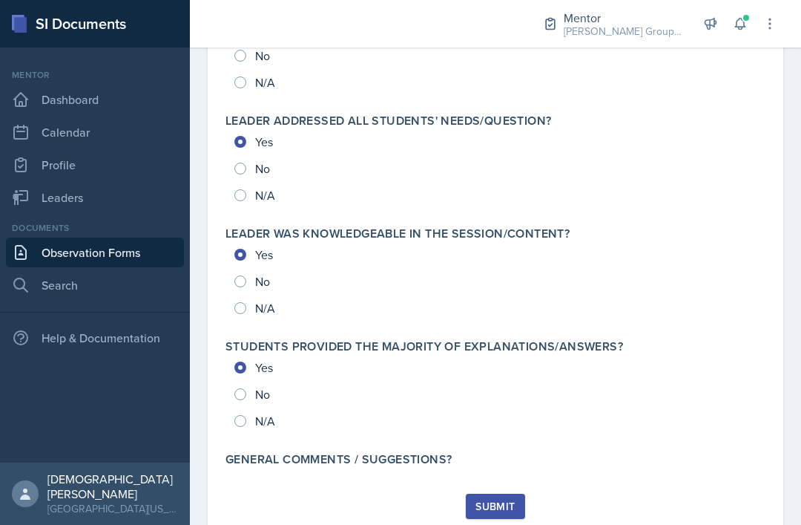
click at [511, 500] on div "Submit" at bounding box center [495, 506] width 39 height 12
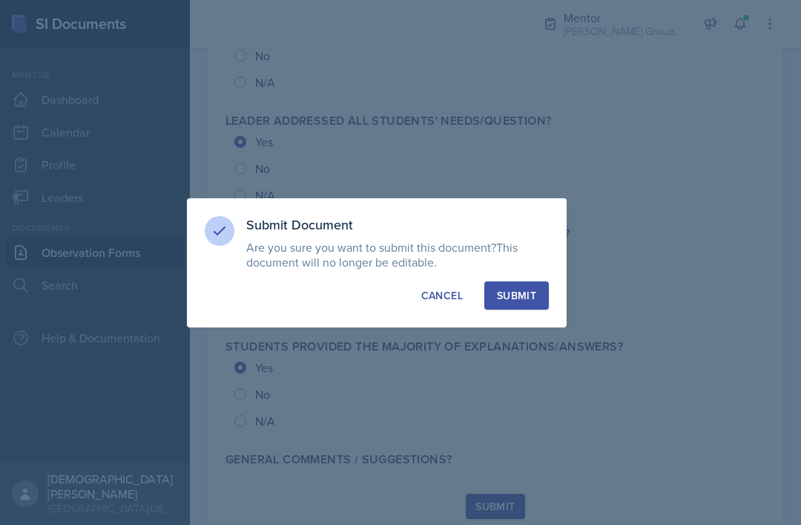
click at [521, 288] on div "Submit" at bounding box center [516, 295] width 39 height 15
radio input "true"
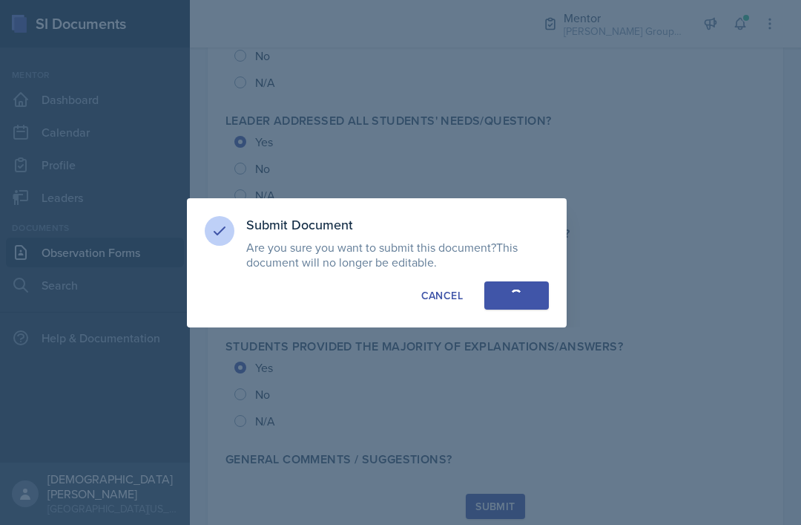
radio input "true"
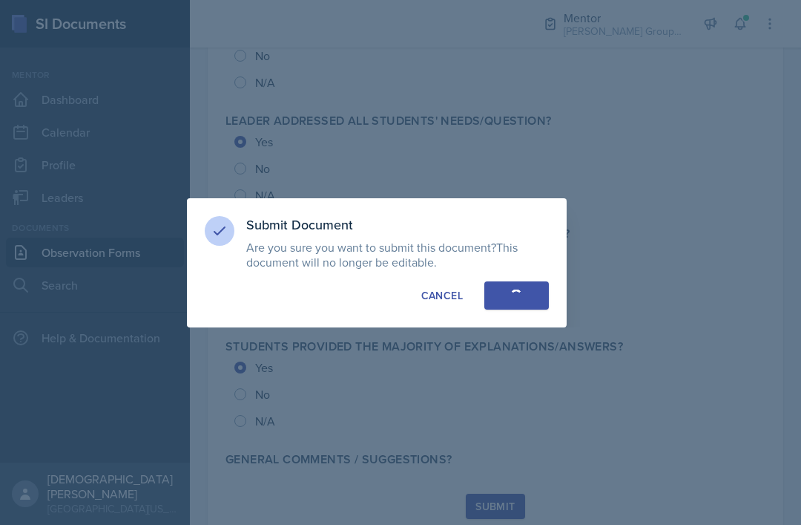
radio input "true"
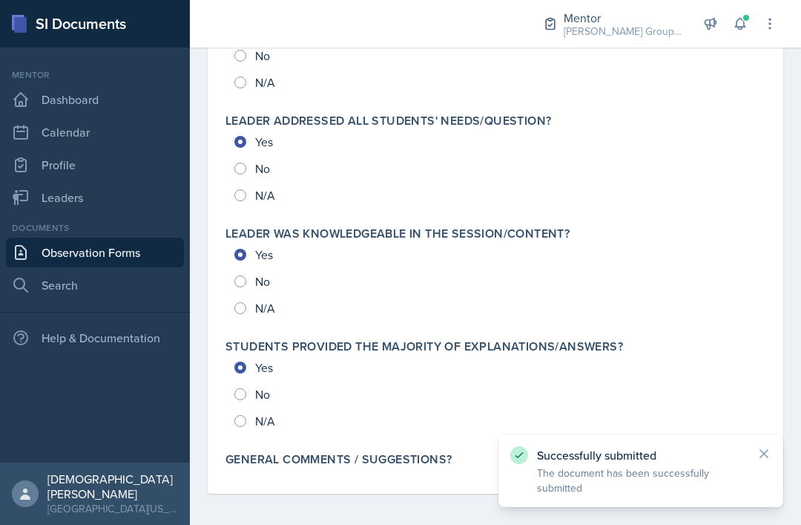
scroll to position [1522, 0]
